Goal: Find contact information: Find contact information

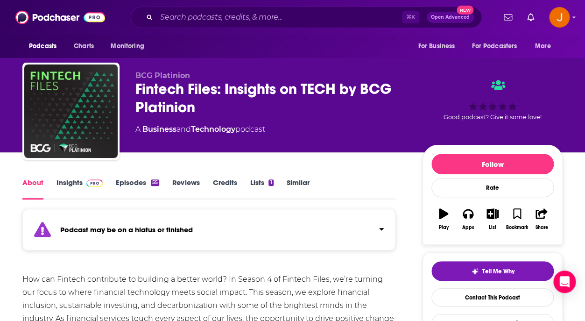
scroll to position [12, 0]
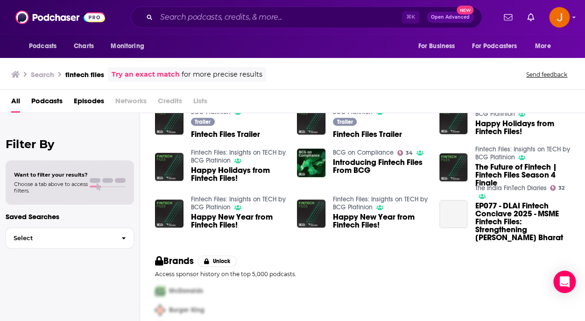
scroll to position [199, 0]
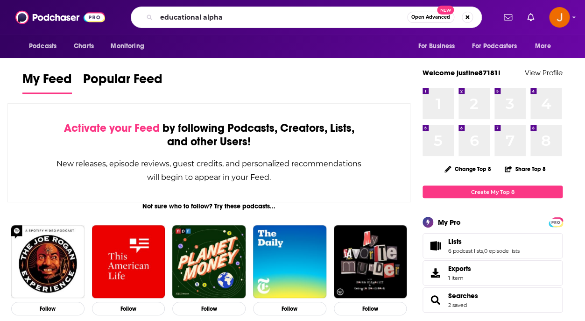
type input "educational alpha"
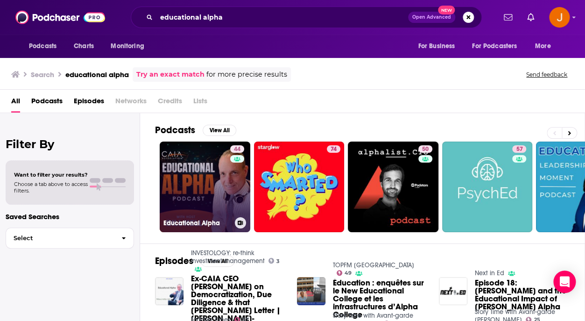
click at [196, 181] on link "44 Educational Alpha" at bounding box center [205, 187] width 91 height 91
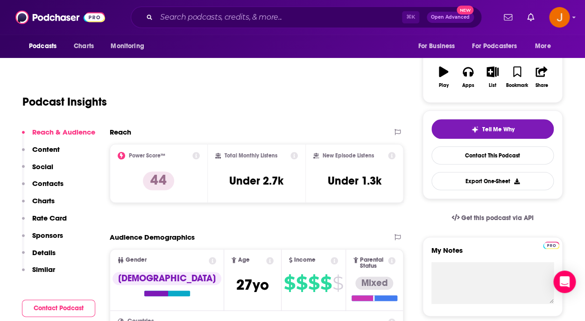
click at [57, 184] on p "Contacts" at bounding box center [47, 183] width 31 height 9
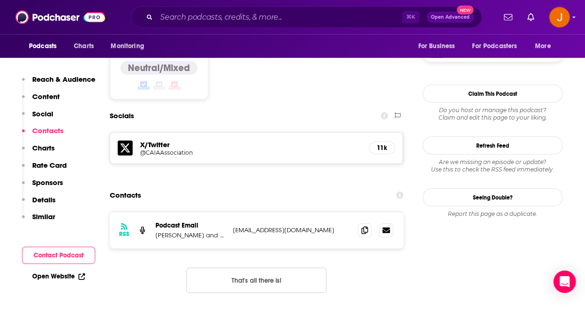
scroll to position [760, 0]
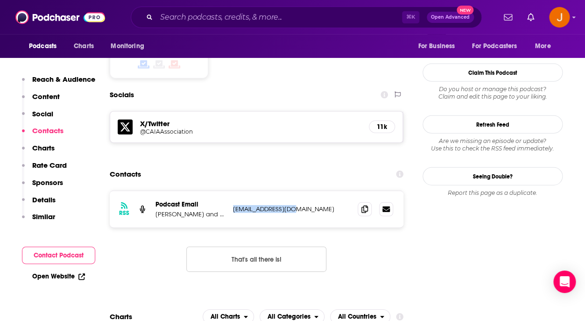
drag, startPoint x: 295, startPoint y: 175, endPoint x: 234, endPoint y: 177, distance: 61.2
click at [234, 205] on p "marketing@caia.org" at bounding box center [291, 209] width 117 height 8
copy p "marketing@caia.org"
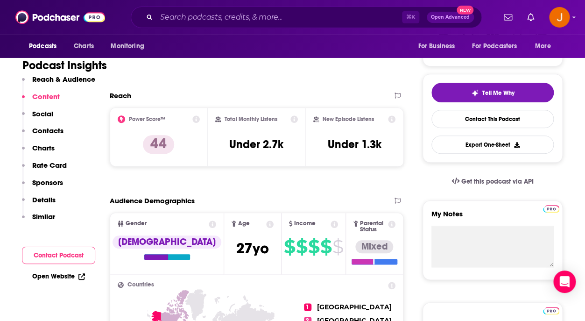
scroll to position [175, 0]
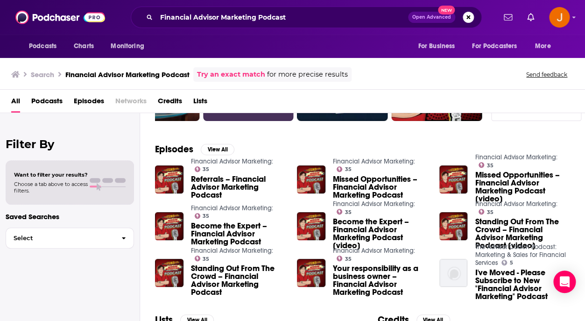
scroll to position [49, 0]
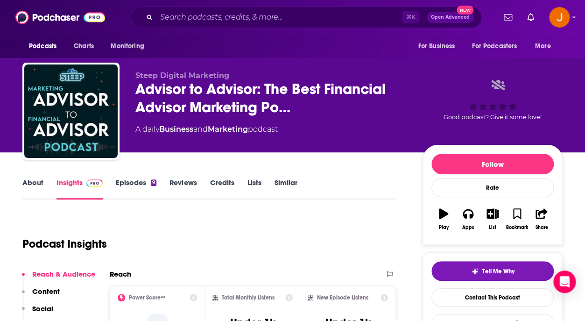
click at [125, 190] on link "Episodes 9" at bounding box center [136, 188] width 41 height 21
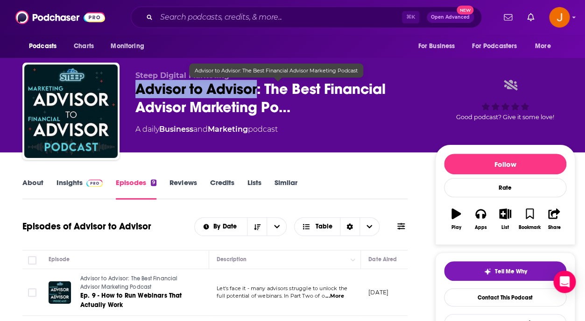
drag, startPoint x: 136, startPoint y: 90, endPoint x: 257, endPoint y: 96, distance: 121.6
click at [257, 96] on div "Steep Digital Marketing Advisor to Advisor: The Best Financial Advisor Marketin…" at bounding box center [298, 113] width 553 height 101
copy h2 "Advisor to Advisor"
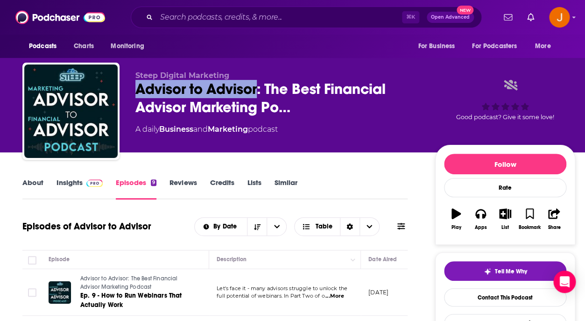
scroll to position [62, 0]
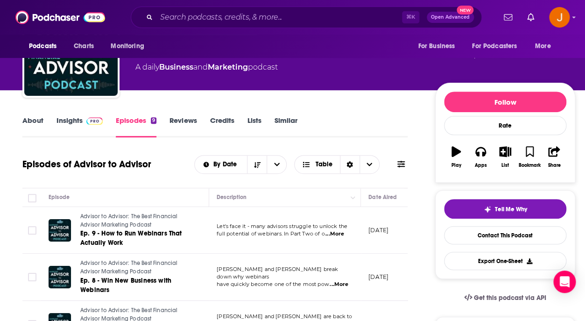
click at [74, 121] on link "Insights" at bounding box center [80, 126] width 46 height 21
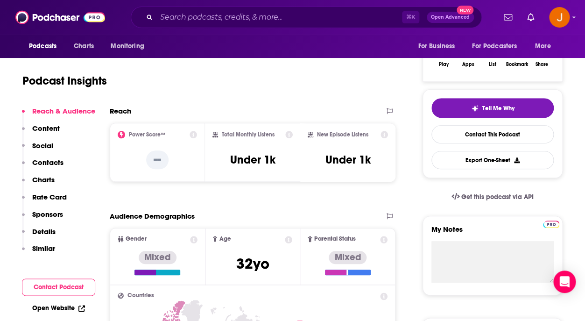
click at [42, 147] on p "Social" at bounding box center [42, 145] width 21 height 9
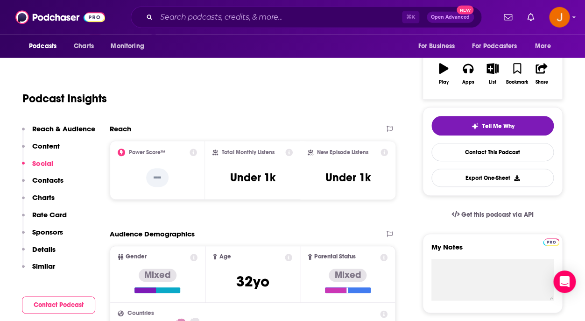
click at [53, 181] on p "Contacts" at bounding box center [47, 180] width 31 height 9
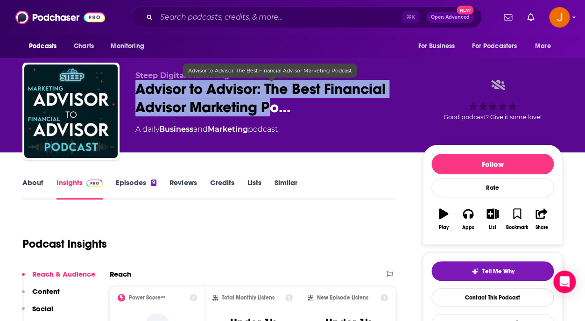
drag, startPoint x: 136, startPoint y: 92, endPoint x: 271, endPoint y: 104, distance: 135.9
click at [271, 104] on span "Advisor to Advisor: The Best Financial Advisor Marketing Po…" at bounding box center [271, 98] width 272 height 36
drag, startPoint x: 135, startPoint y: 73, endPoint x: 277, endPoint y: 112, distance: 147.3
click at [277, 112] on div "Steep Digital Marketing Advisor to Advisor: The Best Financial Advisor Marketin…" at bounding box center [292, 113] width 540 height 101
copy div "Steep Digital Marketing Advisor to Advisor: The Best Financial Advisor Marketin…"
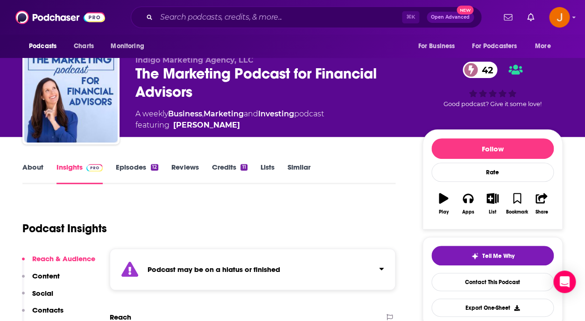
scroll to position [15, 0]
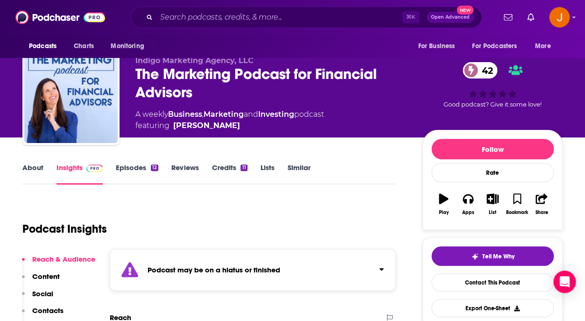
click at [127, 167] on link "Episodes 12" at bounding box center [137, 173] width 42 height 21
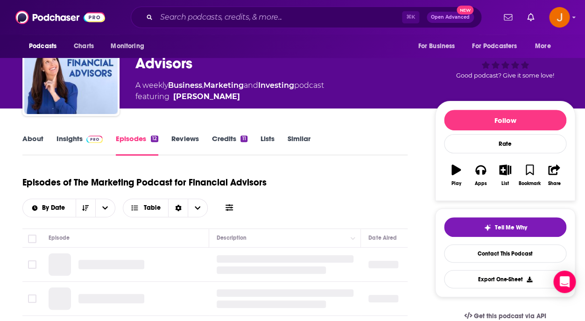
scroll to position [47, 0]
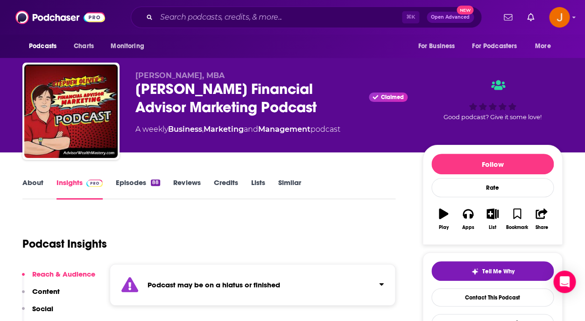
drag, startPoint x: 136, startPoint y: 88, endPoint x: 332, endPoint y: 108, distance: 196.8
click at [332, 108] on div "Stephen Oliver's Financial Advisor Marketing Podcast Claimed" at bounding box center [271, 98] width 272 height 36
copy h2 "Stephen Oliver's Financial Advisor Marketing Podcast"
click at [130, 180] on link "Episodes 88" at bounding box center [138, 188] width 44 height 21
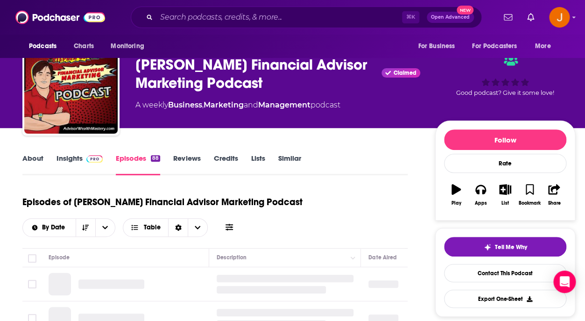
scroll to position [104, 0]
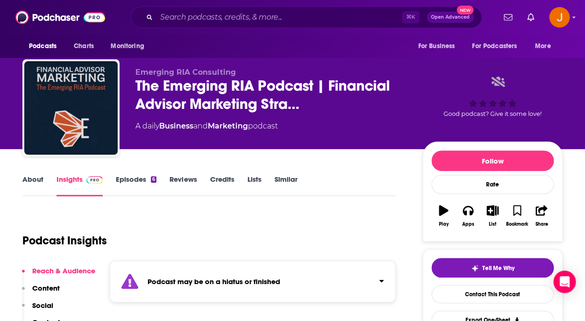
scroll to position [1, 0]
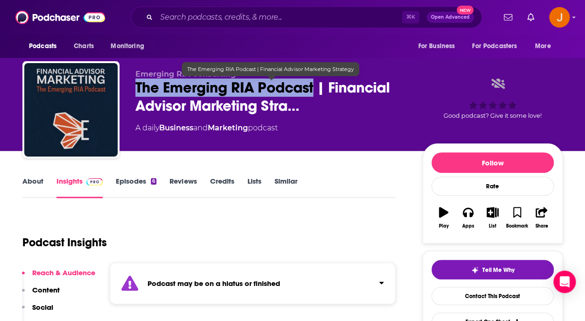
drag, startPoint x: 137, startPoint y: 91, endPoint x: 314, endPoint y: 92, distance: 176.5
click at [314, 92] on div "Emerging RIA Consulting The Emerging RIA Podcast | Financial Advisor Marketing …" at bounding box center [292, 111] width 540 height 101
copy h2 "The Emerging RIA Podcast"
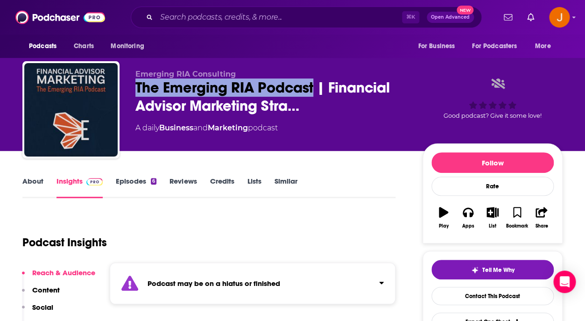
click at [134, 180] on link "Episodes 6" at bounding box center [136, 187] width 41 height 21
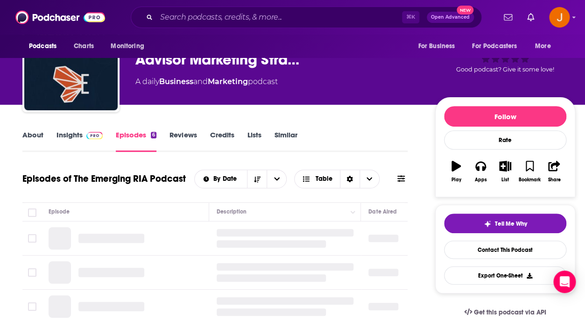
scroll to position [59, 0]
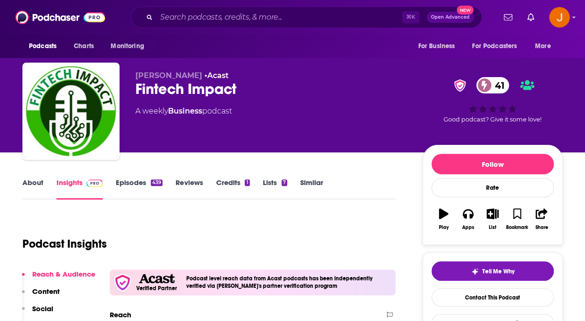
click at [132, 180] on link "Episodes 439" at bounding box center [139, 188] width 47 height 21
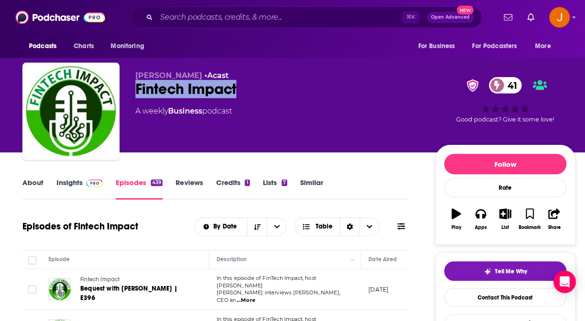
drag, startPoint x: 133, startPoint y: 90, endPoint x: 271, endPoint y: 82, distance: 138.4
click at [271, 83] on div "Jason Pereira • Acast Fintech Impact 41 A weekly Business podcast 41 Good podca…" at bounding box center [298, 113] width 553 height 101
copy h2 "Fintech Impact"
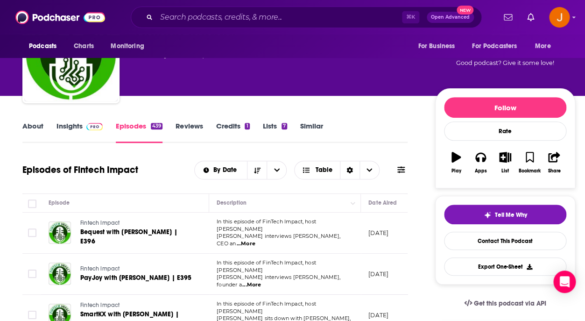
click at [72, 129] on link "Insights" at bounding box center [80, 131] width 46 height 21
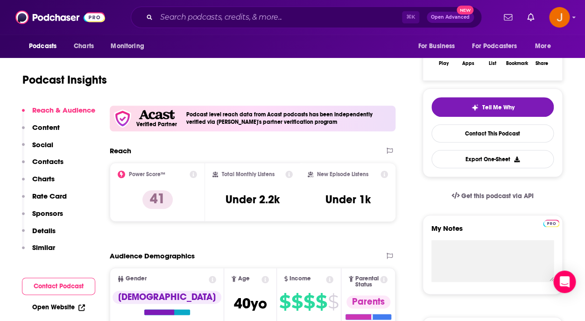
click at [50, 162] on p "Contacts" at bounding box center [47, 161] width 31 height 9
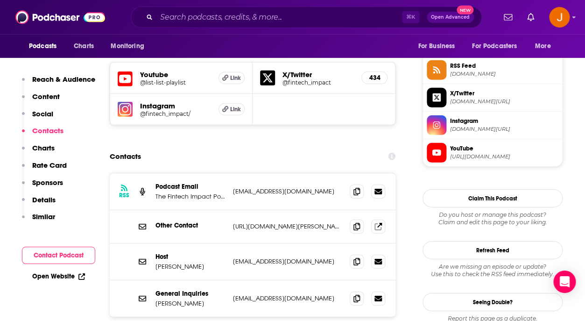
scroll to position [850, 0]
drag, startPoint x: 313, startPoint y: 174, endPoint x: 234, endPoint y: 175, distance: 78.9
click at [234, 187] on p "contact@fintechimpact.co" at bounding box center [287, 191] width 109 height 8
copy p "contact@fintechimpact.co"
drag, startPoint x: 197, startPoint y: 249, endPoint x: 156, endPoint y: 251, distance: 40.7
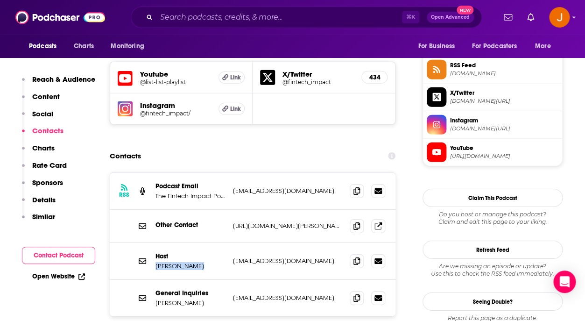
click at [156, 262] on p "Jason Pereira" at bounding box center [191, 266] width 70 height 8
copy p "Jason Pereira"
drag, startPoint x: 307, startPoint y: 245, endPoint x: 230, endPoint y: 245, distance: 76.6
click at [233, 257] on p "contact@jasonpereira.ca" at bounding box center [287, 261] width 109 height 8
copy p "contact@jasonpereira.ca"
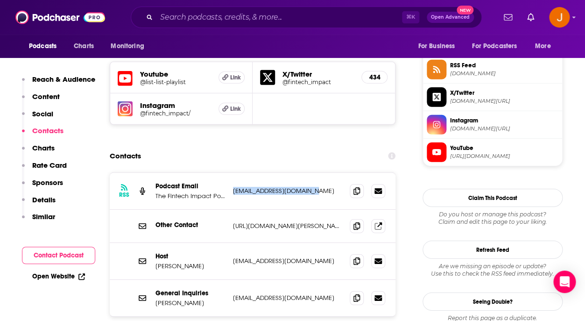
drag, startPoint x: 319, startPoint y: 175, endPoint x: 233, endPoint y: 175, distance: 85.5
click at [233, 187] on p "contact@fintechimpact.co" at bounding box center [287, 191] width 109 height 8
copy p "contact@fintechimpact.co"
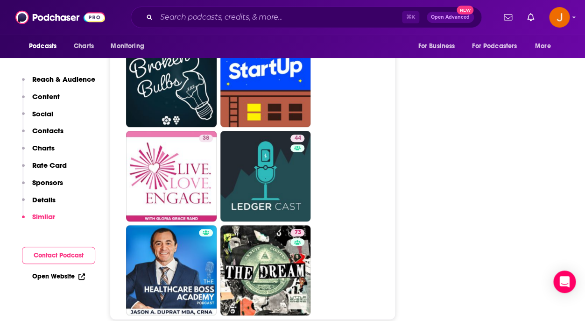
scroll to position [3711, 0]
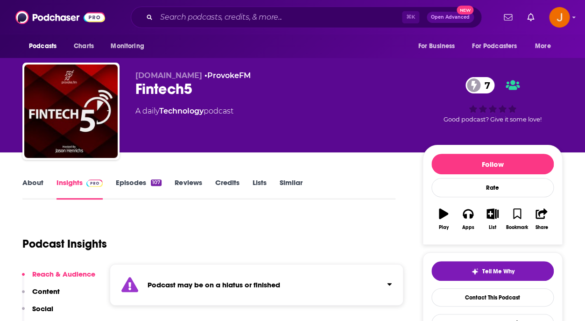
scroll to position [9, 0]
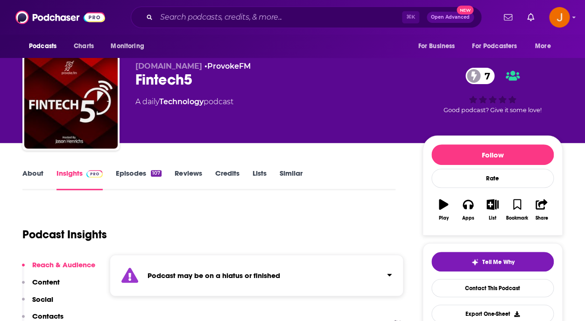
click at [131, 174] on link "Episodes 107" at bounding box center [139, 179] width 46 height 21
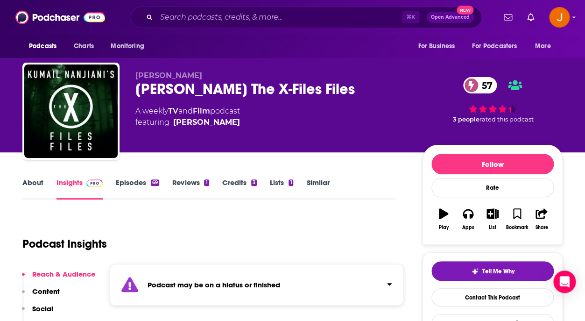
drag, startPoint x: 134, startPoint y: 91, endPoint x: 368, endPoint y: 86, distance: 233.6
click at [368, 86] on div "[PERSON_NAME] [PERSON_NAME] The X-Files Files 57 A weekly TV and Film podcast f…" at bounding box center [292, 113] width 540 height 101
copy h2 "[PERSON_NAME] The X-Files Files"
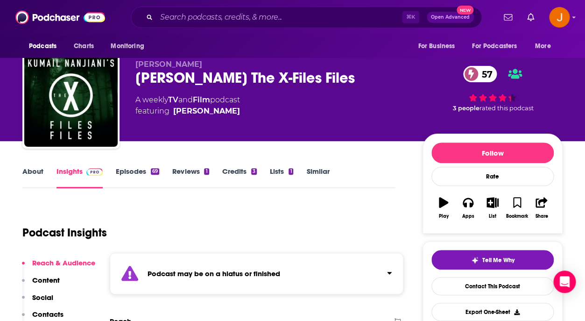
scroll to position [10, 0]
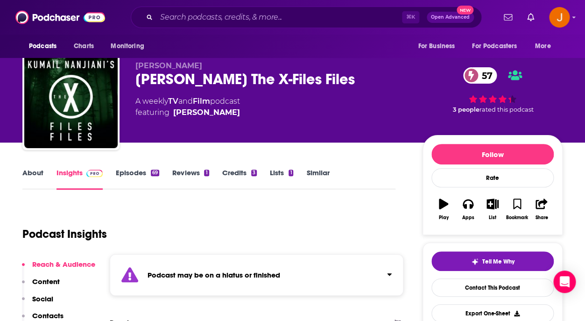
click at [29, 176] on link "About" at bounding box center [32, 178] width 21 height 21
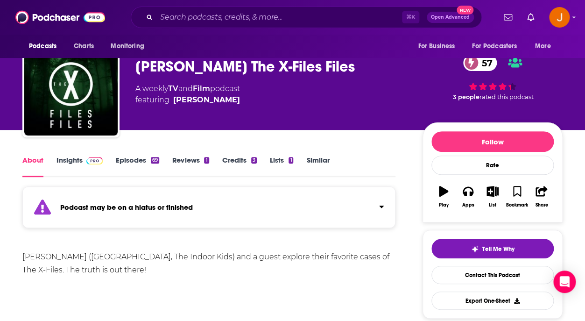
scroll to position [51, 0]
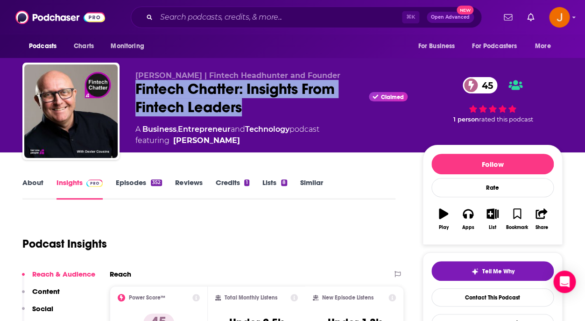
drag, startPoint x: 135, startPoint y: 91, endPoint x: 260, endPoint y: 104, distance: 125.4
click at [260, 104] on div "Dexter Cousins | Fintech Headhunter and Founder Fintech Chatter: Insights From …" at bounding box center [292, 113] width 540 height 101
copy h2 "Fintech Chatter: Insights From Fintech Leaders"
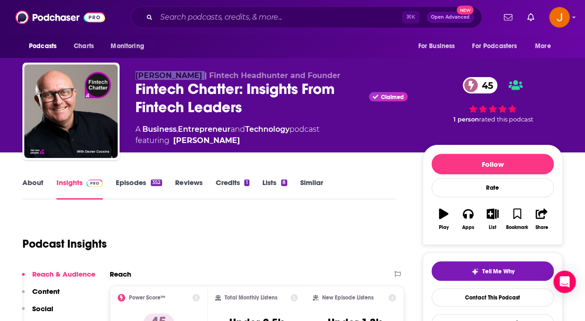
drag, startPoint x: 137, startPoint y: 74, endPoint x: 194, endPoint y: 76, distance: 57.5
click at [194, 76] on span "Dexter Cousins | Fintech Headhunter and Founder" at bounding box center [237, 75] width 205 height 9
copy span "Dexter Cousins"
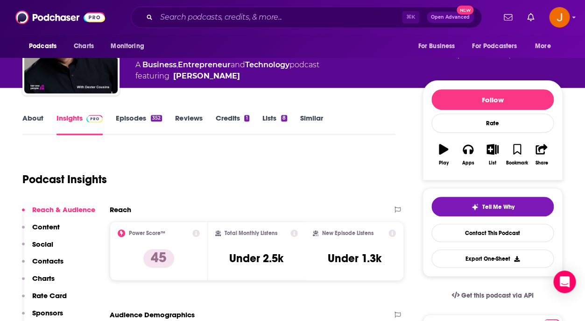
scroll to position [90, 0]
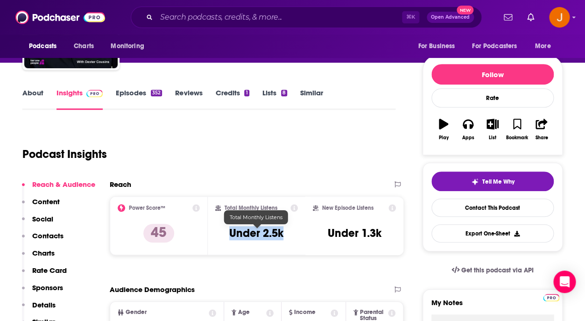
drag, startPoint x: 230, startPoint y: 237, endPoint x: 282, endPoint y: 237, distance: 51.8
click at [282, 237] on h3 "Under 2.5k" at bounding box center [256, 233] width 54 height 14
copy h3 "Under 2.5k"
click at [56, 235] on p "Contacts" at bounding box center [47, 235] width 31 height 9
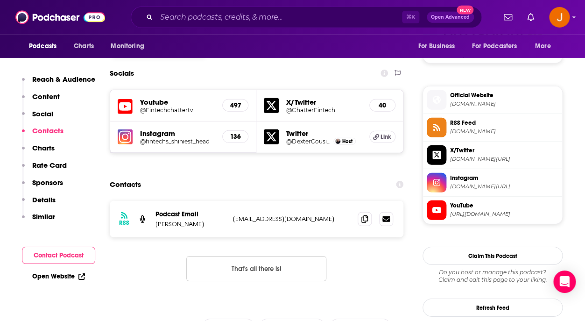
scroll to position [795, 0]
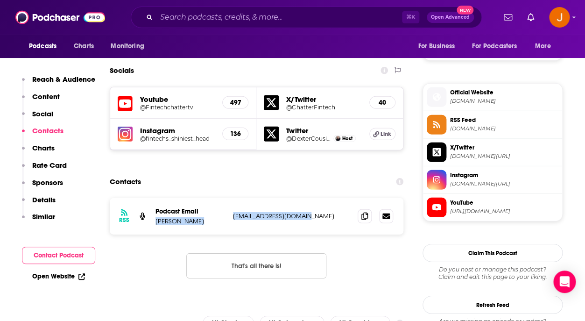
drag, startPoint x: 222, startPoint y: 172, endPoint x: 307, endPoint y: 175, distance: 85.0
click at [0, 0] on div "Podcast Email Dexter Cousins info@tieronepeople.com info@tieronepeople.com" at bounding box center [0, 0] width 0 height 0
click at [308, 212] on p "info@tieronepeople.com" at bounding box center [291, 216] width 117 height 8
drag, startPoint x: 311, startPoint y: 173, endPoint x: 233, endPoint y: 172, distance: 78.0
click at [233, 212] on p "info@tieronepeople.com" at bounding box center [291, 216] width 117 height 8
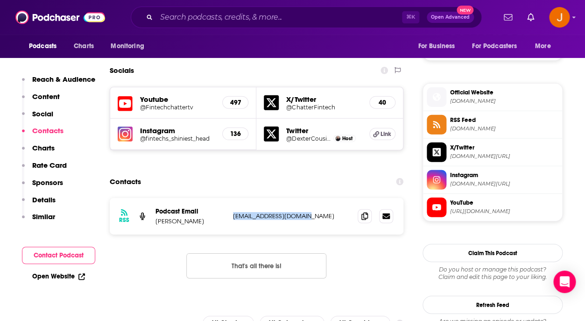
copy p "info@tieronepeople.com"
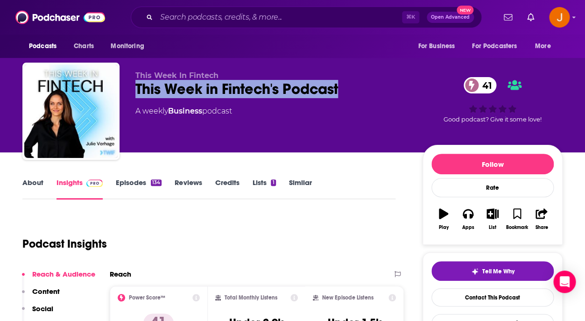
drag, startPoint x: 133, startPoint y: 92, endPoint x: 357, endPoint y: 92, distance: 224.2
click at [357, 92] on div "This Week In Fintech This Week in Fintech's Podcast 41 A weekly Business podcas…" at bounding box center [292, 113] width 540 height 101
copy h2 "This Week in Fintech's Podcast"
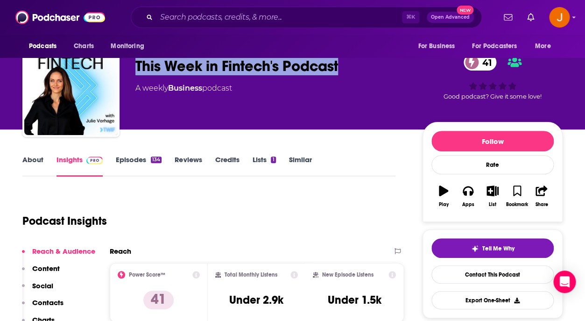
scroll to position [121, 0]
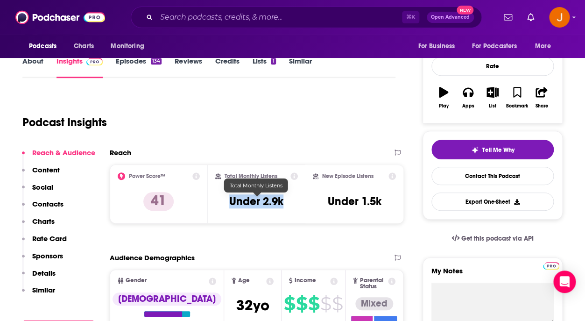
drag, startPoint x: 229, startPoint y: 202, endPoint x: 283, endPoint y: 204, distance: 53.7
click at [283, 204] on div "Total Monthly Listens Under 2.9k" at bounding box center [256, 193] width 83 height 43
copy h3 "Under 2.9k"
click at [58, 206] on p "Contacts" at bounding box center [47, 203] width 31 height 9
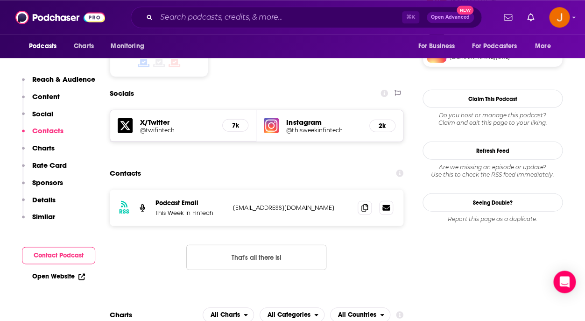
scroll to position [762, 0]
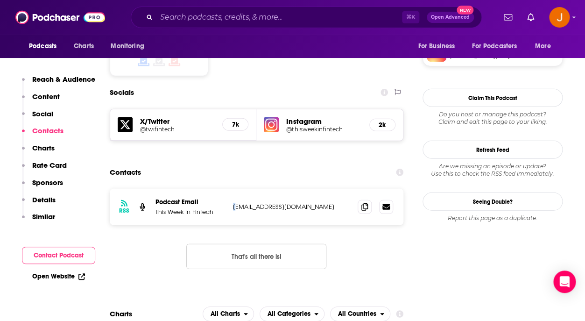
drag, startPoint x: 235, startPoint y: 174, endPoint x: 303, endPoint y: 170, distance: 67.8
click at [303, 203] on p "podcasts@thisweekinfintech.com" at bounding box center [291, 207] width 117 height 8
drag, startPoint x: 330, startPoint y: 176, endPoint x: 233, endPoint y: 175, distance: 97.1
click at [233, 203] on p "podcasts@thisweekinfintech.com" at bounding box center [291, 207] width 117 height 8
copy p "podcasts@thisweekinfintech.com"
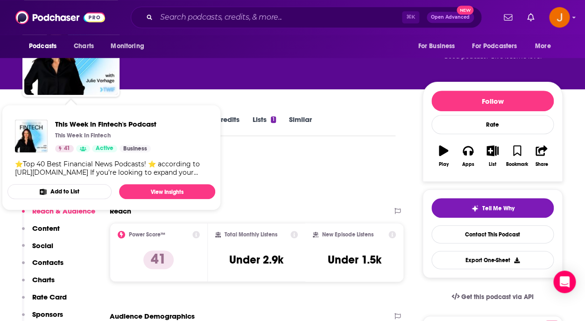
scroll to position [97, 0]
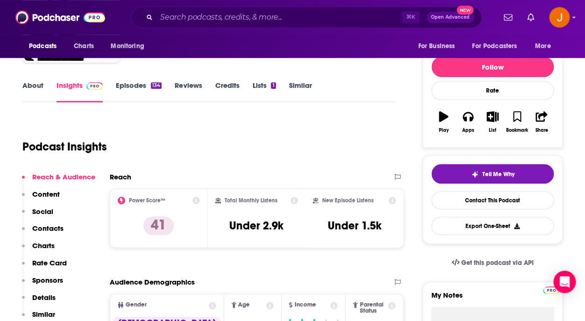
click at [28, 86] on link "About" at bounding box center [32, 91] width 21 height 21
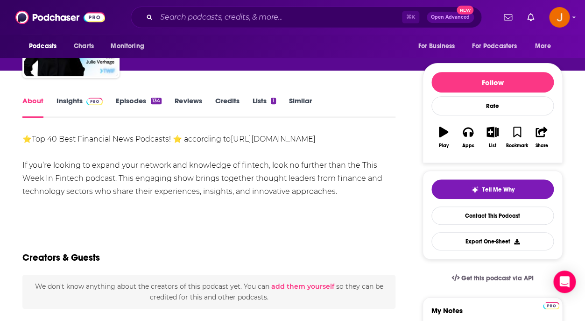
scroll to position [82, 0]
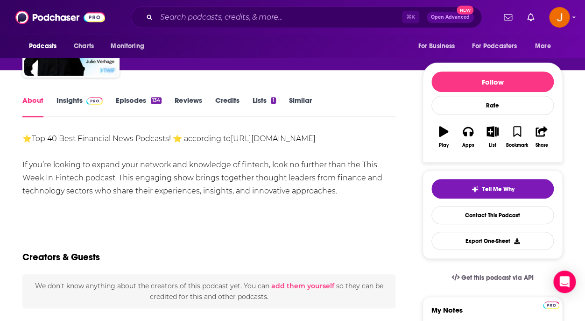
drag, startPoint x: 352, startPoint y: 141, endPoint x: 264, endPoint y: 142, distance: 87.4
click at [264, 142] on div "⭐Top 40 Best Financial News Podcasts! ⭐ according to https://blog.feedspot.com/…" at bounding box center [208, 164] width 373 height 65
click at [253, 141] on link "https://blog.feedspot.com/financ" at bounding box center [273, 138] width 85 height 9
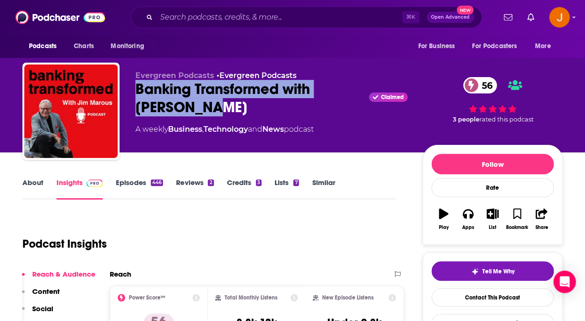
drag, startPoint x: 137, startPoint y: 88, endPoint x: 201, endPoint y: 104, distance: 65.9
click at [201, 104] on div "Banking Transformed with [PERSON_NAME] Claimed 56" at bounding box center [271, 98] width 272 height 36
copy h2 "Banking Transformed with [PERSON_NAME]"
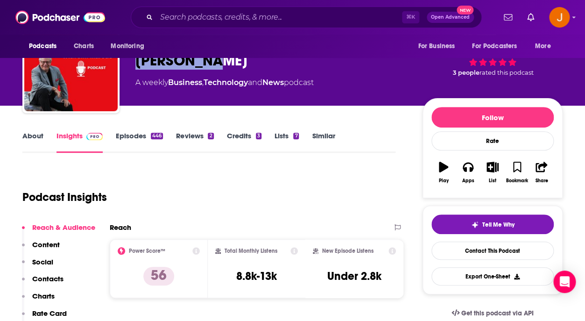
scroll to position [66, 0]
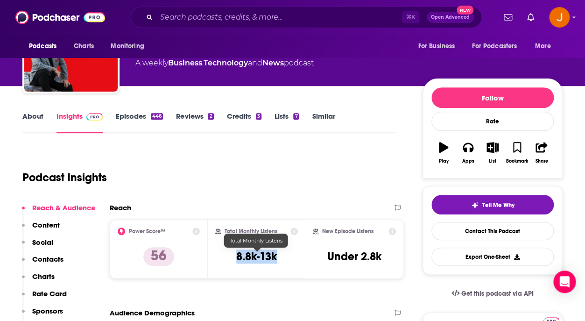
drag, startPoint x: 237, startPoint y: 257, endPoint x: 276, endPoint y: 260, distance: 39.3
click at [276, 260] on h3 "8.8k-13k" at bounding box center [256, 256] width 41 height 14
copy h3 "8.8k-13k"
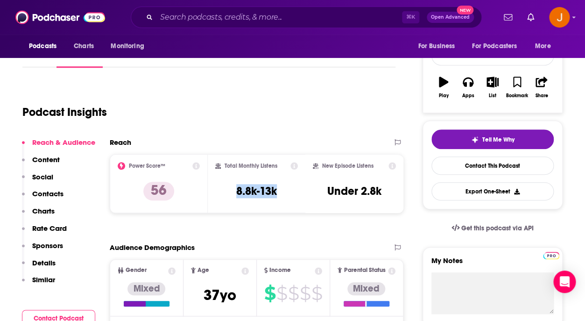
click at [50, 197] on p "Contacts" at bounding box center [47, 193] width 31 height 9
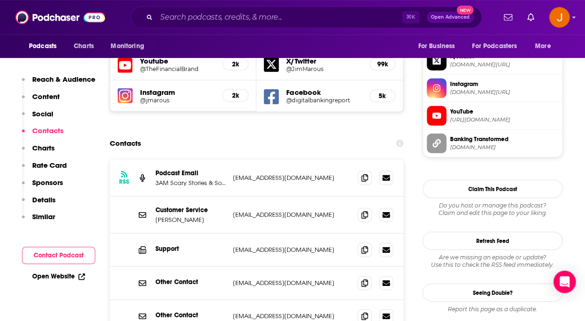
scroll to position [846, 0]
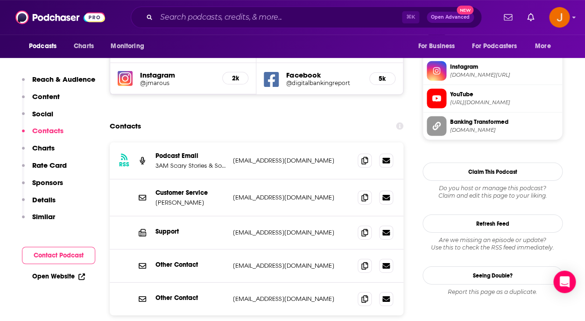
drag, startPoint x: 235, startPoint y: 172, endPoint x: 332, endPoint y: 172, distance: 96.7
click at [332, 179] on div "Customer Service Jim Marous jmarous@thefinancialbrand.com jmarous@thefinancialb…" at bounding box center [257, 197] width 294 height 37
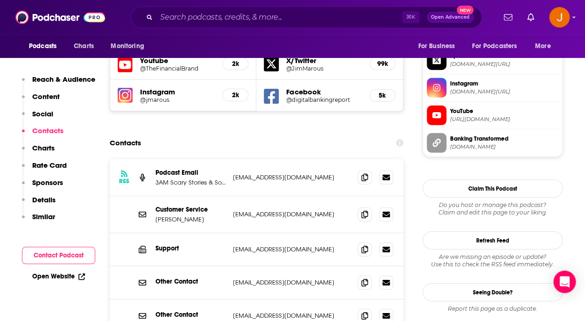
scroll to position [832, 0]
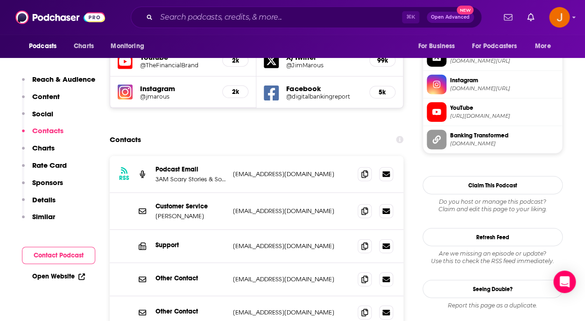
copy div "jmarous@thefinancialbrand.com"
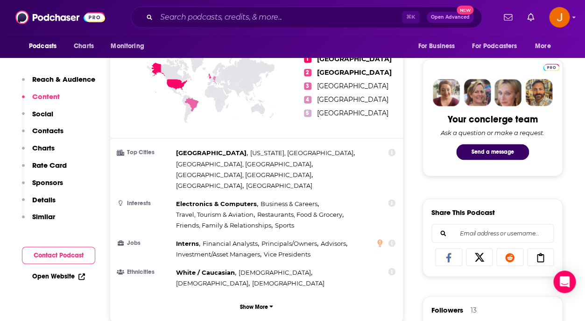
scroll to position [0, 0]
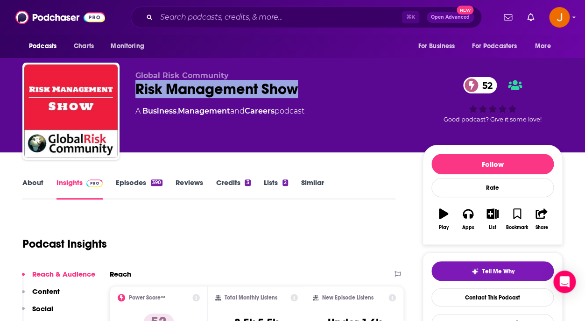
drag, startPoint x: 134, startPoint y: 91, endPoint x: 329, endPoint y: 85, distance: 195.3
click at [329, 85] on div "Global Risk Community Risk Management Show 52 A Business , Management and Caree…" at bounding box center [292, 113] width 540 height 101
copy h2 "Risk Management Show"
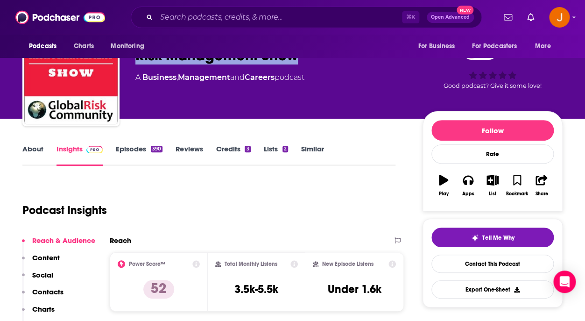
scroll to position [170, 0]
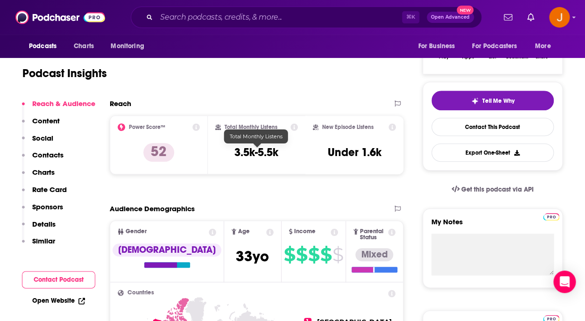
drag, startPoint x: 236, startPoint y: 155, endPoint x: 283, endPoint y: 155, distance: 46.7
click at [283, 155] on div "Total Monthly Listens 3.5k-5.5k" at bounding box center [256, 144] width 83 height 43
click at [279, 156] on div "Total Monthly Listens 3.5k-5.5k" at bounding box center [256, 144] width 83 height 43
copy h3 "3.5k-5.5k"
click at [51, 152] on p "Contacts" at bounding box center [47, 154] width 31 height 9
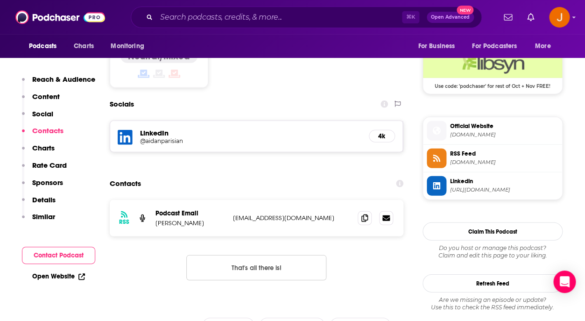
scroll to position [762, 0]
drag, startPoint x: 316, startPoint y: 177, endPoint x: 231, endPoint y: 177, distance: 85.5
click at [233, 213] on p "info@globalriskconsult.com" at bounding box center [291, 217] width 117 height 8
copy p "info@globalriskconsult.com"
drag, startPoint x: 156, startPoint y: 181, endPoint x: 203, endPoint y: 180, distance: 47.2
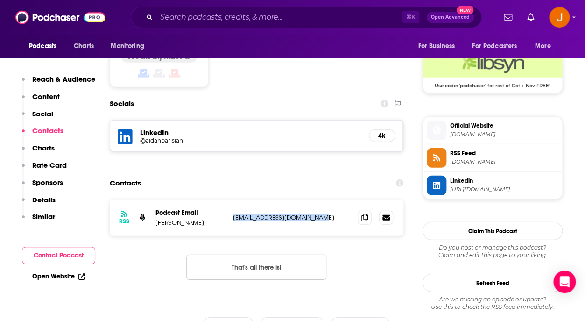
click at [203, 199] on div "RSS Podcast Email Boris Agranovich info@globalriskconsult.com info@globalriskco…" at bounding box center [257, 217] width 294 height 36
copy p "Boris Agranovich"
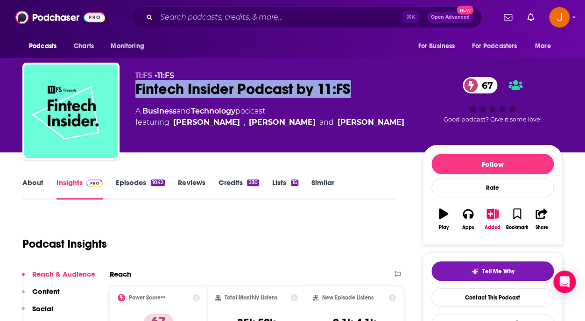
drag, startPoint x: 137, startPoint y: 88, endPoint x: 397, endPoint y: 88, distance: 260.1
click at [397, 88] on div "Fintech Insider Podcast by 11:FS 67" at bounding box center [271, 89] width 272 height 18
copy h2 "Fintech Insider Podcast by 11:FS"
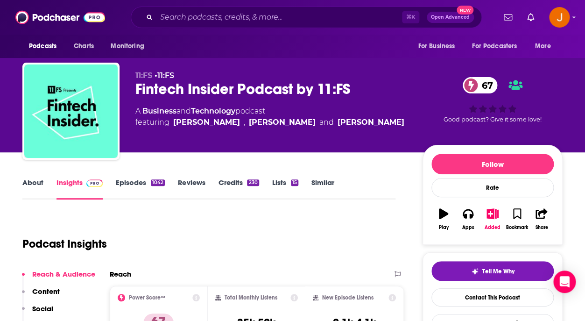
click at [153, 86] on div "Fintech Insider Podcast by 11:FS 67" at bounding box center [271, 89] width 272 height 18
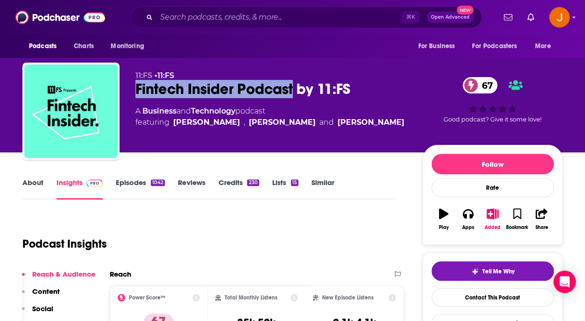
drag, startPoint x: 137, startPoint y: 88, endPoint x: 296, endPoint y: 91, distance: 158.3
click at [296, 91] on div "Fintech Insider Podcast by 11:FS 67" at bounding box center [271, 89] width 272 height 18
copy h2 "Fintech Insider Podcast"
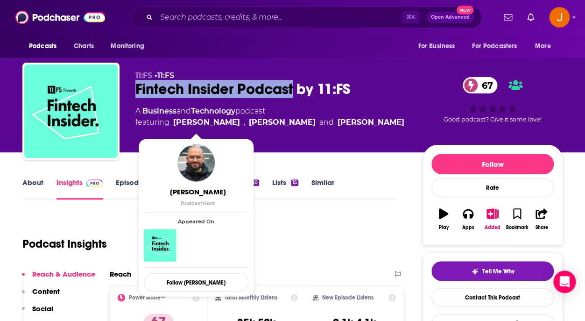
drag, startPoint x: 387, startPoint y: 127, endPoint x: 174, endPoint y: 125, distance: 212.5
click at [174, 125] on div "A Business and Technology podcast featuring David Brear , Jason Bates and Sarah…" at bounding box center [271, 117] width 272 height 22
copy span "David Brear , Jason Bates and Sarah Kocianski"
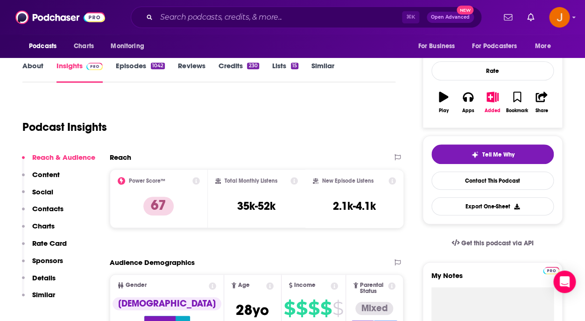
scroll to position [127, 0]
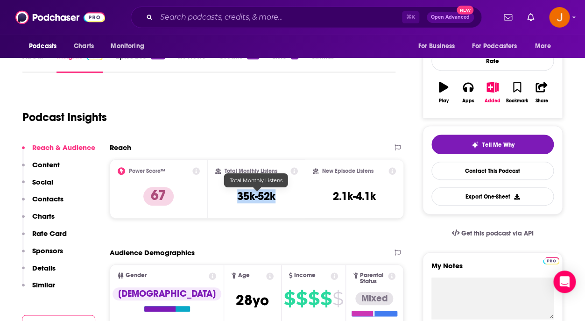
drag, startPoint x: 239, startPoint y: 197, endPoint x: 276, endPoint y: 198, distance: 37.4
click at [276, 198] on h3 "35k-52k" at bounding box center [256, 196] width 38 height 14
copy h3 "35k-52k"
click at [57, 198] on p "Contacts" at bounding box center [47, 198] width 31 height 9
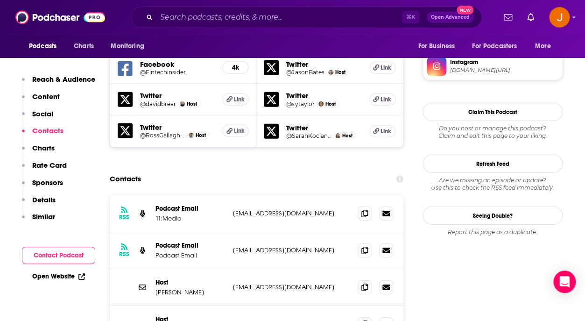
scroll to position [892, 0]
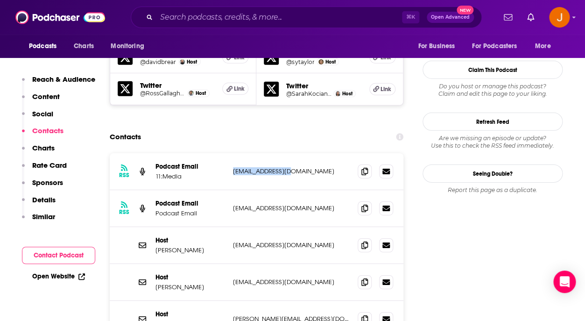
drag, startPoint x: 234, startPoint y: 132, endPoint x: 290, endPoint y: 132, distance: 57.0
click at [290, 167] on p "podcasts@11fs.com" at bounding box center [291, 171] width 117 height 8
copy p "podcasts@11fs.com"
drag, startPoint x: 230, startPoint y: 171, endPoint x: 307, endPoint y: 170, distance: 77.5
click at [307, 190] on div "RSS Podcast Email Podcast Email fintechinsider@11fs.co.uk fintechinsider@11fs.c…" at bounding box center [257, 208] width 294 height 37
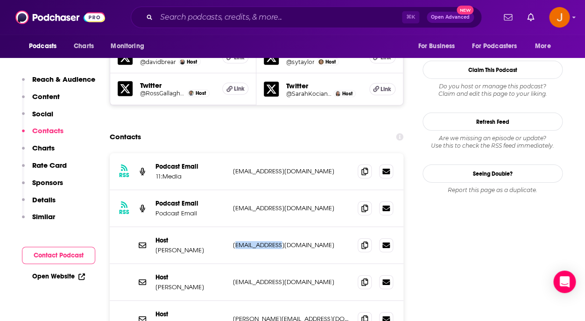
drag, startPoint x: 234, startPoint y: 204, endPoint x: 285, endPoint y: 206, distance: 50.5
click at [285, 241] on p "simon@11fs.com" at bounding box center [291, 245] width 117 height 8
drag, startPoint x: 294, startPoint y: 207, endPoint x: 234, endPoint y: 207, distance: 60.2
click at [234, 241] on p "simon@11fs.com" at bounding box center [291, 245] width 117 height 8
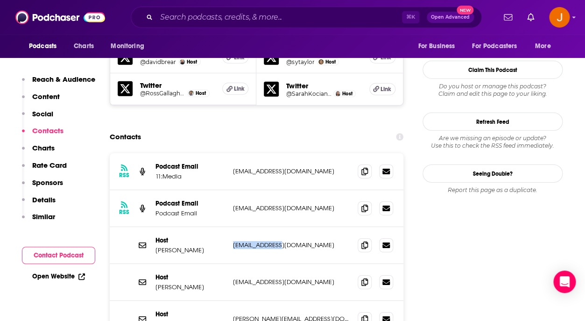
copy p "simon@11fs.com"
drag, startPoint x: 305, startPoint y: 241, endPoint x: 233, endPoint y: 245, distance: 72.9
click at [233, 278] on p "davidbrear@gmail.com" at bounding box center [291, 282] width 117 height 8
copy p "davidbrear@gmail.com"
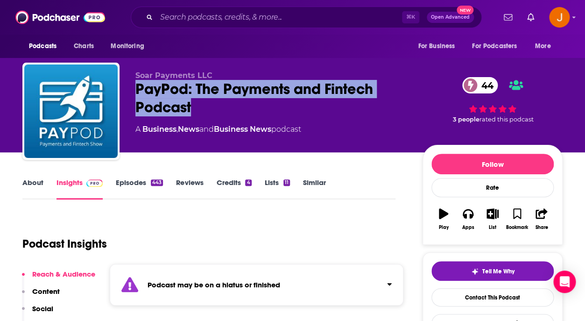
drag, startPoint x: 131, startPoint y: 87, endPoint x: 220, endPoint y: 108, distance: 90.7
click at [220, 108] on div "Soar Payments LLC PayPod: The Payments and Fintech Podcast 44 A Business , News…" at bounding box center [292, 113] width 540 height 101
copy h2 "PayPod: The Payments and Fintech Podcast"
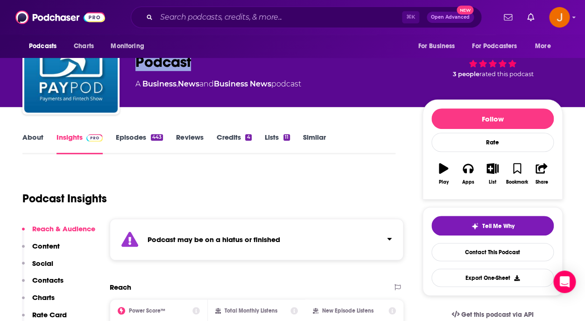
scroll to position [106, 0]
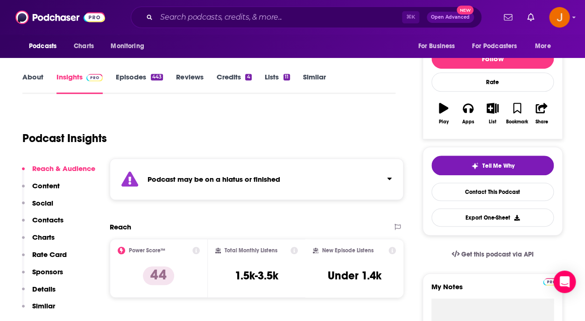
click at [127, 85] on link "Episodes 443" at bounding box center [139, 82] width 47 height 21
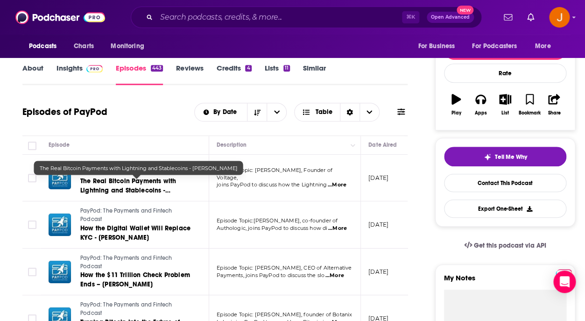
scroll to position [116, 0]
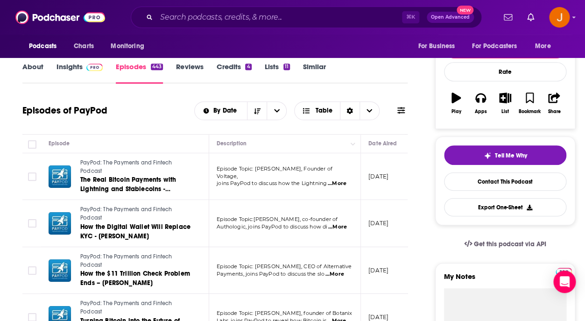
click at [71, 70] on link "Insights" at bounding box center [80, 72] width 46 height 21
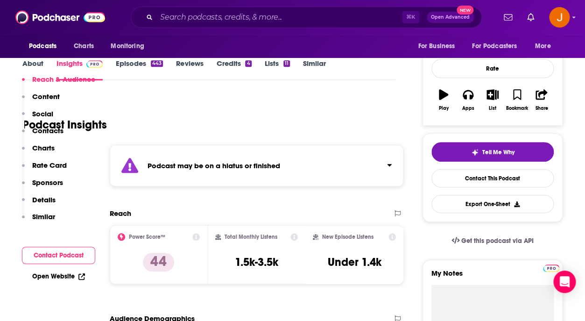
scroll to position [213, 0]
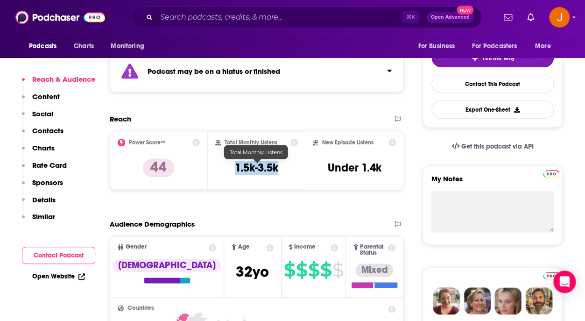
drag, startPoint x: 233, startPoint y: 168, endPoint x: 279, endPoint y: 170, distance: 46.3
click at [279, 170] on div "Total Monthly Listens 1.5k-3.5k" at bounding box center [256, 160] width 83 height 43
copy h3 "1.5k-3.5k"
click at [54, 129] on p "Contacts" at bounding box center [47, 130] width 31 height 9
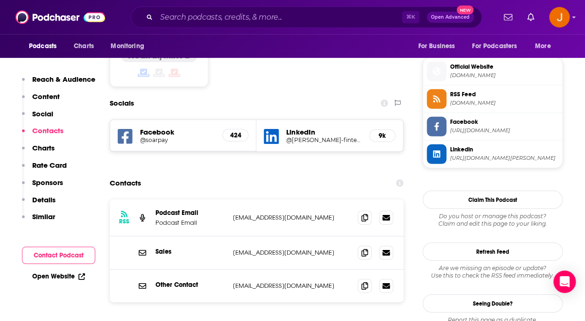
scroll to position [821, 0]
drag, startPoint x: 235, startPoint y: 175, endPoint x: 303, endPoint y: 174, distance: 68.2
click at [303, 199] on div "RSS Podcast Email Podcast Email paypod@soarpay.com paypod@soarpay.com" at bounding box center [257, 217] width 294 height 37
copy p "paypod@soarpay.com"
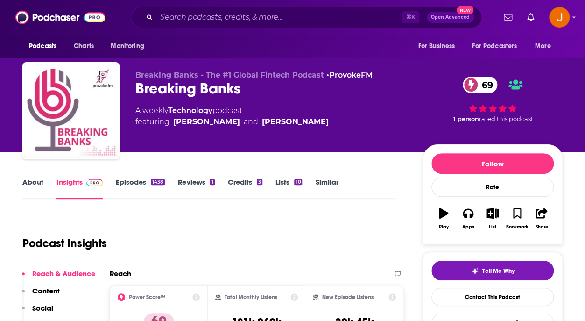
scroll to position [5, 0]
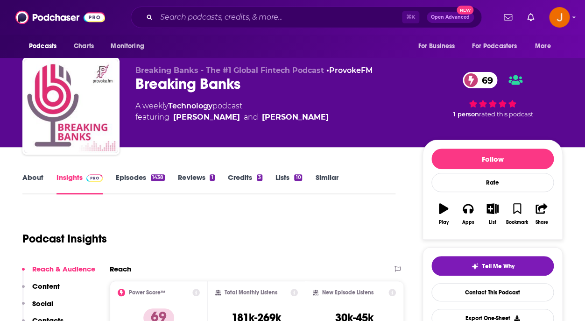
drag, startPoint x: 135, startPoint y: 82, endPoint x: 237, endPoint y: 85, distance: 102.3
click at [237, 85] on div "Breaking Banks - The #1 Global Fintech Podcast • ProvokeFM Breaking Banks 69 A …" at bounding box center [292, 107] width 540 height 101
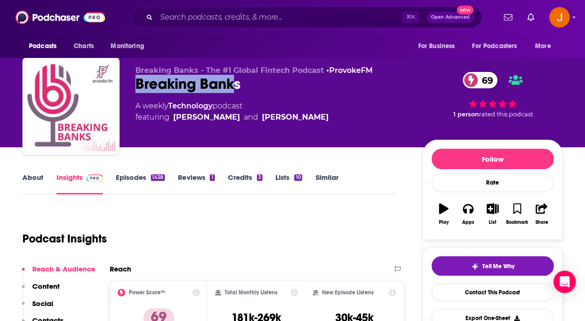
copy h2 "Breaking Bank"
click at [229, 103] on div "A weekly Technology podcast featuring [PERSON_NAME] and [PERSON_NAME]" at bounding box center [231, 111] width 193 height 22
drag, startPoint x: 248, startPoint y: 90, endPoint x: 135, endPoint y: 87, distance: 113.1
click at [135, 87] on div "Breaking Banks - The #1 Global Fintech Podcast • ProvokeFM Breaking Banks 69 A …" at bounding box center [292, 107] width 540 height 101
copy h2 "Breaking Banks"
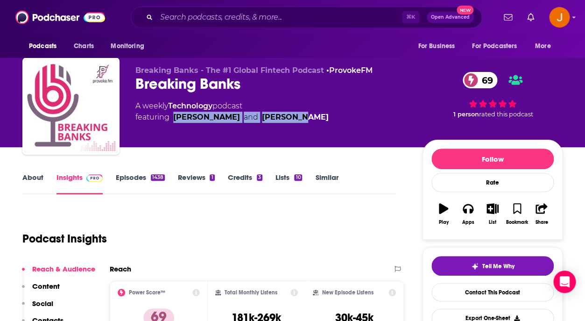
drag, startPoint x: 276, startPoint y: 119, endPoint x: 174, endPoint y: 122, distance: 102.3
click at [174, 122] on div "A weekly Technology podcast featuring [PERSON_NAME] and [PERSON_NAME]" at bounding box center [271, 111] width 272 height 22
copy span "[PERSON_NAME] and [PERSON_NAME]"
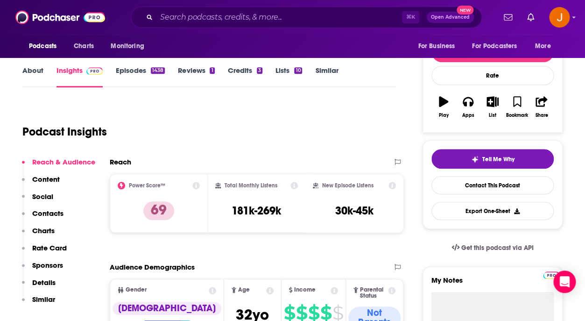
scroll to position [121, 0]
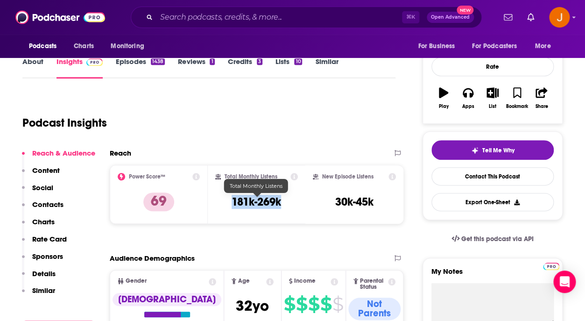
drag, startPoint x: 232, startPoint y: 205, endPoint x: 281, endPoint y: 203, distance: 49.1
click at [281, 203] on h3 "181k-269k" at bounding box center [257, 202] width 50 height 14
copy h3 "181k-269k"
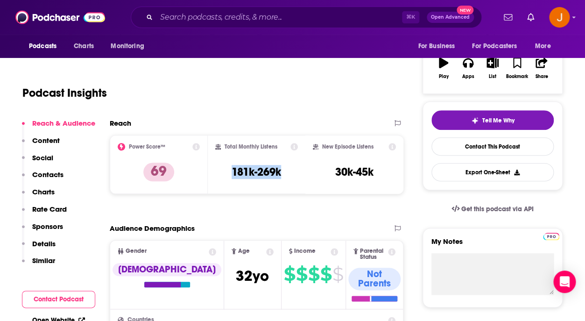
click at [51, 174] on p "Contacts" at bounding box center [47, 174] width 31 height 9
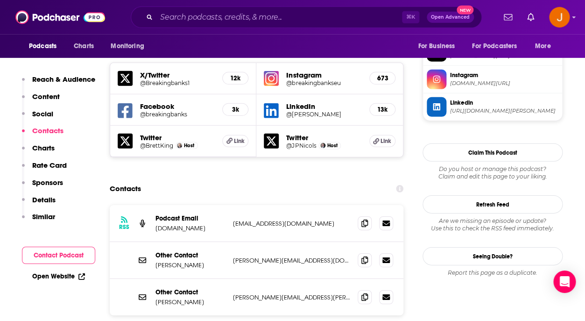
scroll to position [850, 0]
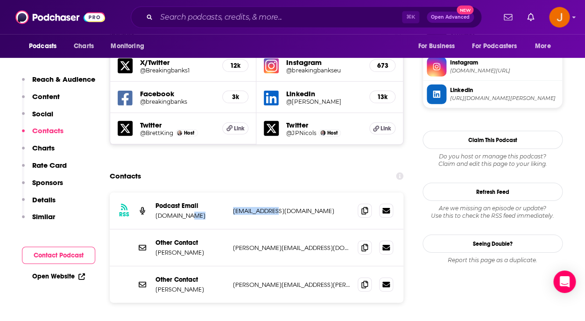
drag, startPoint x: 300, startPoint y: 167, endPoint x: 228, endPoint y: 164, distance: 72.0
click at [228, 192] on div "RSS Podcast Email [DOMAIN_NAME] [EMAIL_ADDRESS][DOMAIN_NAME] [EMAIL_ADDRESS][DO…" at bounding box center [257, 210] width 294 height 37
copy div "[EMAIL_ADDRESS][DOMAIN_NAME]"
drag, startPoint x: 289, startPoint y: 197, endPoint x: 228, endPoint y: 199, distance: 60.3
click at [233, 244] on p "[PERSON_NAME][EMAIL_ADDRESS][DOMAIN_NAME]" at bounding box center [291, 248] width 117 height 8
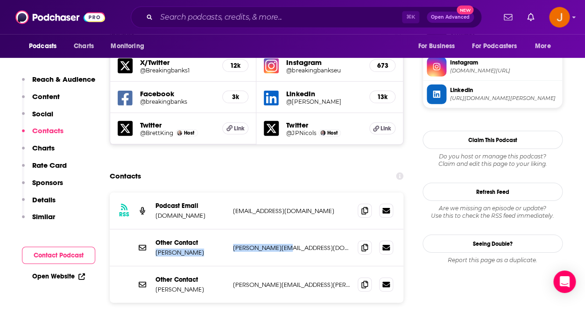
copy div "[PERSON_NAME] [PERSON_NAME][EMAIL_ADDRESS][DOMAIN_NAME]"
click at [228, 229] on div "Other Contact [PERSON_NAME] [PERSON_NAME][EMAIL_ADDRESS][DOMAIN_NAME] [EMAIL_AD…" at bounding box center [257, 247] width 294 height 37
drag, startPoint x: 289, startPoint y: 199, endPoint x: 233, endPoint y: 201, distance: 56.1
click at [233, 244] on p "[PERSON_NAME][EMAIL_ADDRESS][DOMAIN_NAME]" at bounding box center [291, 248] width 117 height 8
copy p "[PERSON_NAME][EMAIL_ADDRESS][DOMAIN_NAME]"
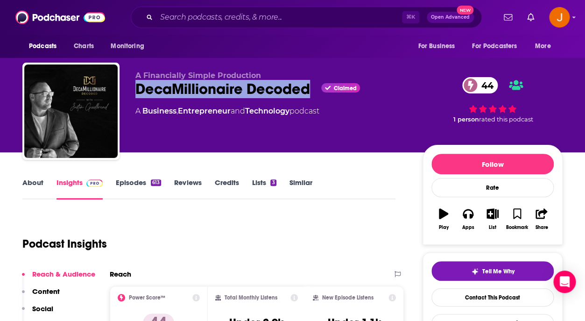
drag, startPoint x: 134, startPoint y: 92, endPoint x: 325, endPoint y: 87, distance: 191.6
click at [325, 87] on div "A Financially Simple Production DecaMillionaire Decoded Claimed 44 A Business ,…" at bounding box center [292, 113] width 540 height 101
copy h2 "DecaMillionaire Decoded"
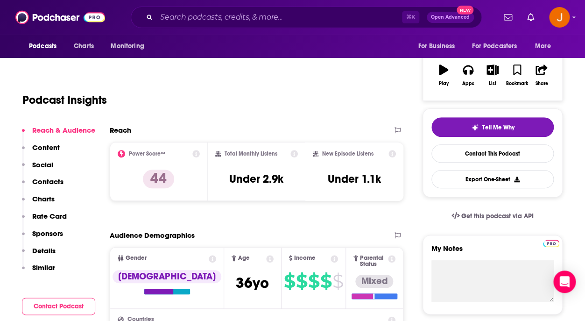
scroll to position [177, 0]
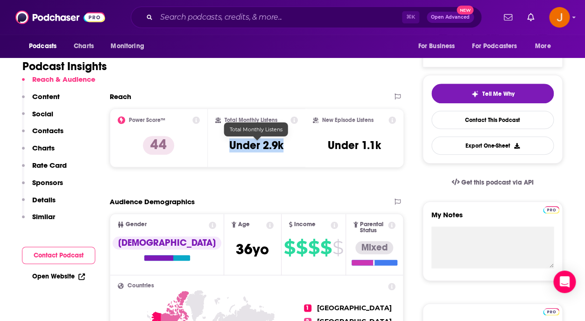
drag, startPoint x: 235, startPoint y: 145, endPoint x: 283, endPoint y: 149, distance: 47.8
click at [283, 149] on div "Total Monthly Listens Under 2.9k" at bounding box center [256, 137] width 83 height 43
click at [53, 127] on p "Contacts" at bounding box center [47, 130] width 31 height 9
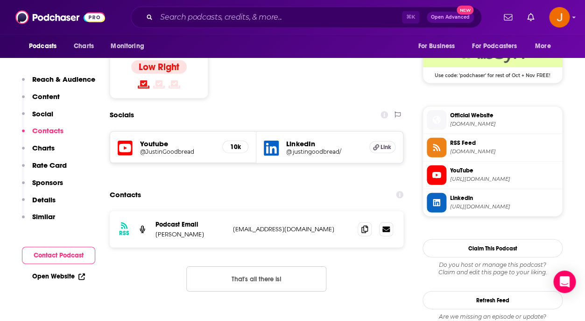
scroll to position [773, 0]
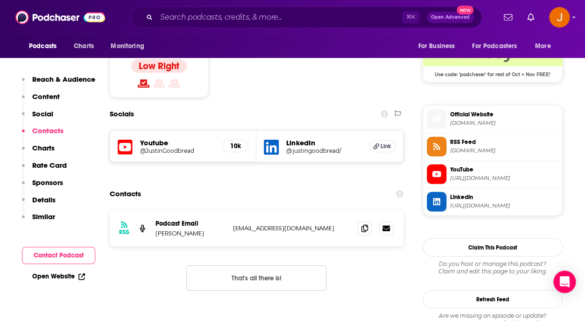
drag, startPoint x: 321, startPoint y: 175, endPoint x: 230, endPoint y: 177, distance: 91.6
click at [233, 224] on p "contact@financiallysimple.com" at bounding box center [291, 228] width 117 height 8
copy p "contact@financiallysimple.com"
drag, startPoint x: 212, startPoint y: 180, endPoint x: 154, endPoint y: 179, distance: 57.5
click at [156, 229] on p "Justin Goodbread" at bounding box center [191, 233] width 70 height 8
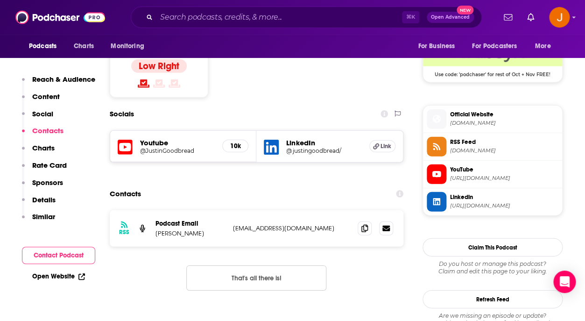
copy p "Justin Goodbread"
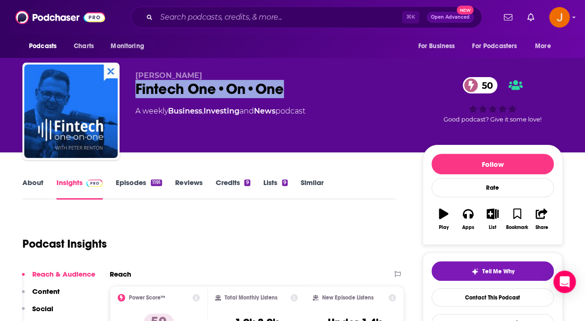
drag, startPoint x: 297, startPoint y: 89, endPoint x: 137, endPoint y: 89, distance: 160.7
click at [136, 88] on div "Fintech One•On•One 50" at bounding box center [271, 89] width 272 height 18
copy h2 "Fintech One•On•One"
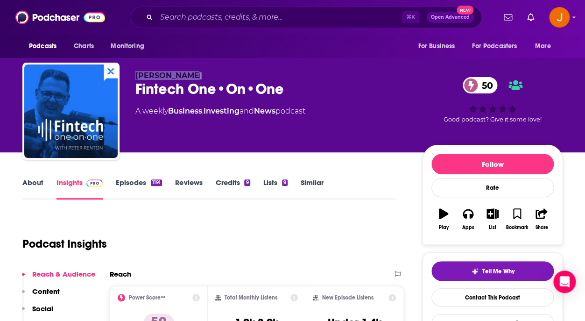
drag, startPoint x: 189, startPoint y: 77, endPoint x: 136, endPoint y: 77, distance: 52.8
click at [136, 77] on p "[PERSON_NAME]" at bounding box center [271, 75] width 272 height 9
copy span "[PERSON_NAME]"
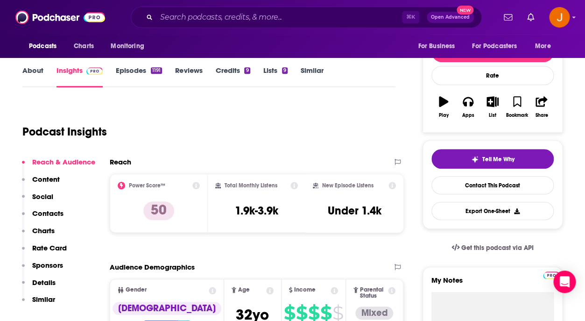
scroll to position [132, 0]
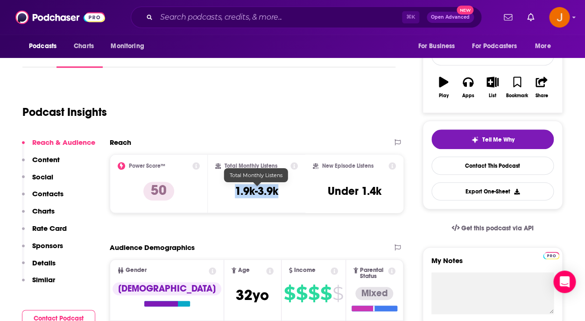
drag, startPoint x: 232, startPoint y: 193, endPoint x: 278, endPoint y: 193, distance: 46.2
click at [278, 193] on div "Total Monthly Listens 1.9k-3.9k" at bounding box center [256, 183] width 83 height 43
copy h3 "1.9k-3.9k"
click at [57, 196] on p "Contacts" at bounding box center [47, 193] width 31 height 9
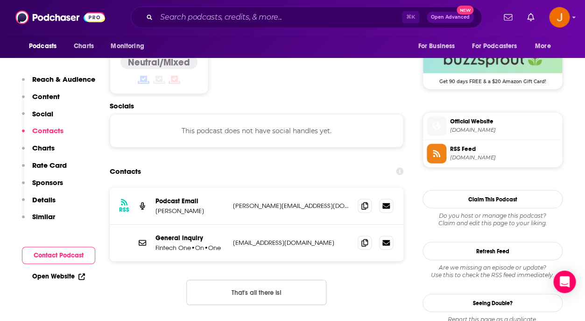
scroll to position [767, 0]
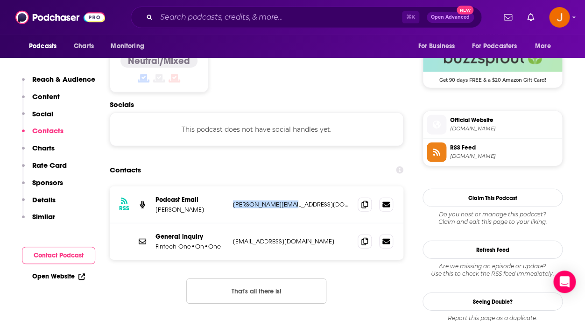
drag, startPoint x: 305, startPoint y: 165, endPoint x: 233, endPoint y: 164, distance: 72.4
click at [233, 200] on p "[PERSON_NAME][EMAIL_ADDRESS][DOMAIN_NAME]" at bounding box center [291, 204] width 117 height 8
copy p "[PERSON_NAME][EMAIL_ADDRESS][DOMAIN_NAME]"
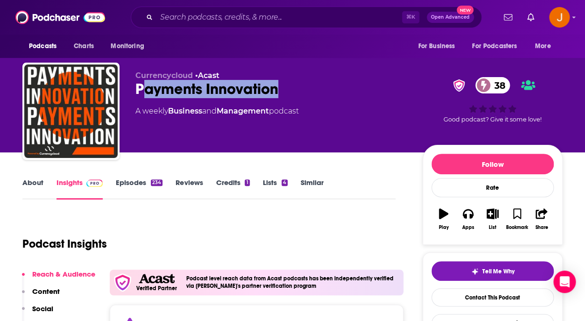
drag, startPoint x: 293, startPoint y: 97, endPoint x: 142, endPoint y: 93, distance: 151.8
click at [142, 93] on div "Payments Innovation 38" at bounding box center [271, 89] width 272 height 18
drag, startPoint x: 134, startPoint y: 91, endPoint x: 237, endPoint y: 118, distance: 106.6
click at [297, 90] on div "Currencycloud • Acast Payments Innovation 38 A weekly Business and Management p…" at bounding box center [292, 113] width 540 height 101
copy h2 "Payments Innovation"
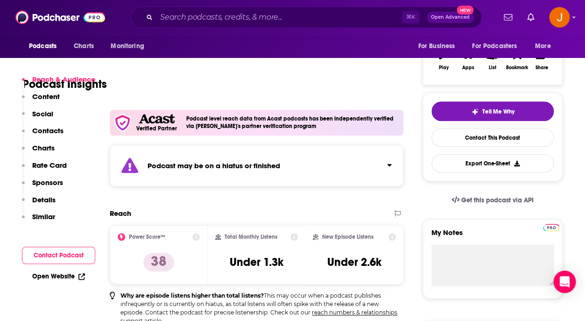
scroll to position [199, 0]
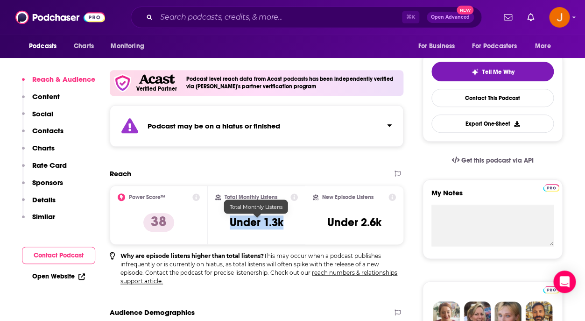
drag, startPoint x: 228, startPoint y: 224, endPoint x: 283, endPoint y: 225, distance: 54.6
click at [283, 225] on div "Total Monthly Listens Under 1.3k" at bounding box center [256, 214] width 83 height 43
copy h3 "Under 1.3k"
click at [42, 130] on p "Contacts" at bounding box center [47, 130] width 31 height 9
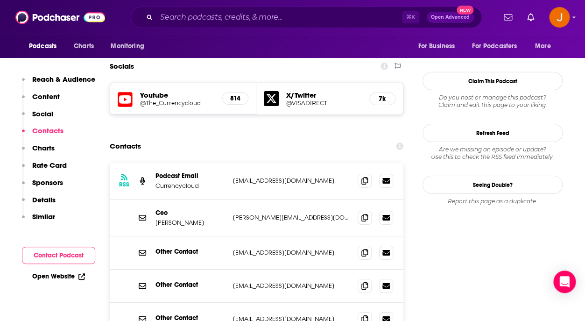
scroll to position [947, 0]
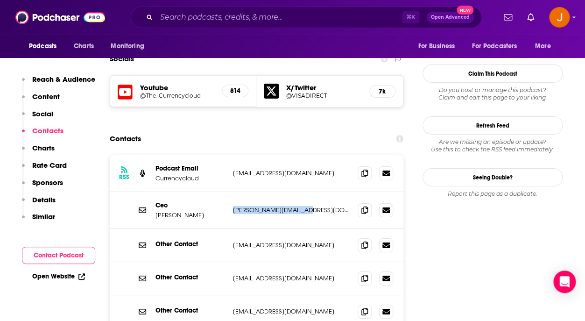
drag, startPoint x: 316, startPoint y: 178, endPoint x: 233, endPoint y: 170, distance: 83.9
click at [233, 192] on div "Ceo Todd Latham todd@currencycloud.com todd@currencycloud.com" at bounding box center [257, 210] width 294 height 37
copy p "todd@currencycloud.com"
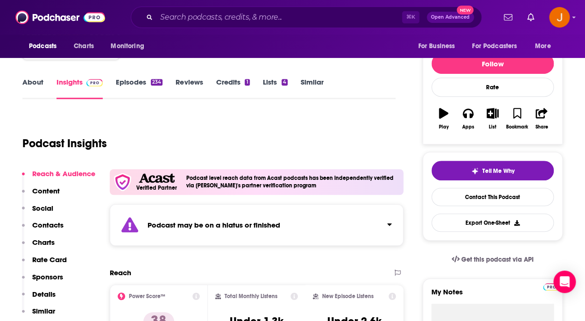
scroll to position [0, 0]
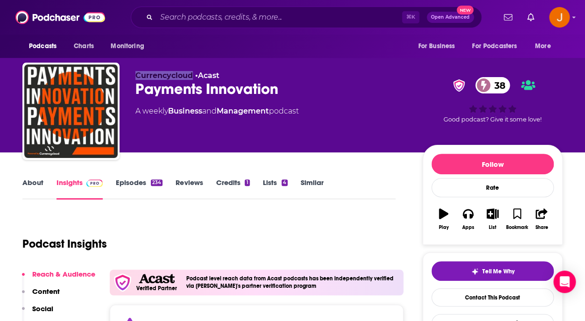
drag, startPoint x: 133, startPoint y: 75, endPoint x: 192, endPoint y: 77, distance: 59.3
click at [192, 77] on div "Currencycloud • Acast Payments Innovation 38 A weekly Business and Management p…" at bounding box center [292, 113] width 540 height 101
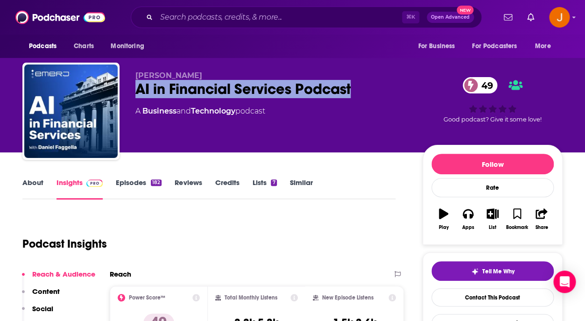
drag, startPoint x: 135, startPoint y: 90, endPoint x: 369, endPoint y: 89, distance: 234.0
click at [369, 89] on div "Daniel Faggella AI in Financial Services Podcast 49 A Business and Technology p…" at bounding box center [292, 113] width 540 height 101
copy h2 "AI in Financial Services Podcast"
drag, startPoint x: 215, startPoint y: 70, endPoint x: 197, endPoint y: 76, distance: 19.4
click at [197, 76] on div "Daniel Faggella AI in Financial Services Podcast 49 A Business and Technology p…" at bounding box center [292, 113] width 540 height 101
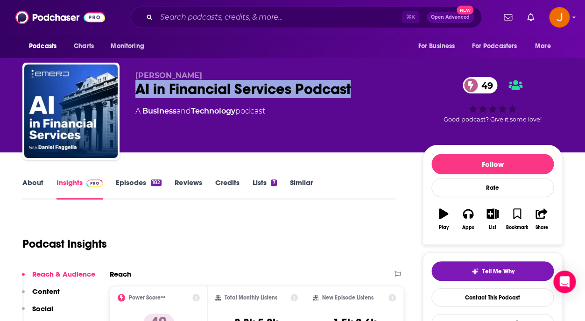
copy span "Daniel Faggella"
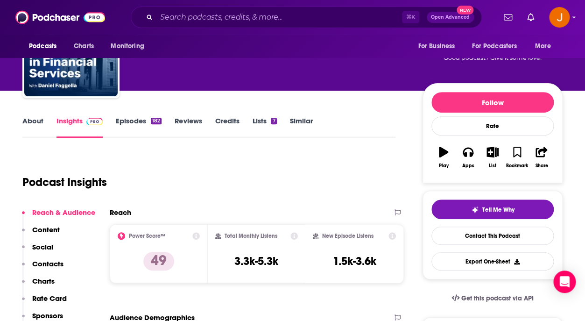
scroll to position [104, 0]
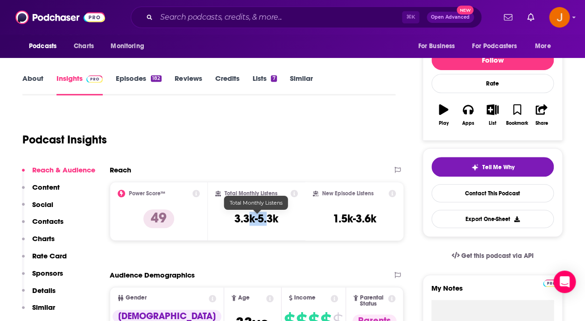
drag, startPoint x: 252, startPoint y: 222, endPoint x: 276, endPoint y: 220, distance: 23.9
click at [276, 220] on h3 "3.3k-5.3k" at bounding box center [256, 219] width 44 height 14
drag, startPoint x: 235, startPoint y: 221, endPoint x: 280, endPoint y: 221, distance: 45.3
click at [280, 221] on div "Total Monthly Listens 3.3k-5.3k" at bounding box center [256, 211] width 83 height 43
copy h2
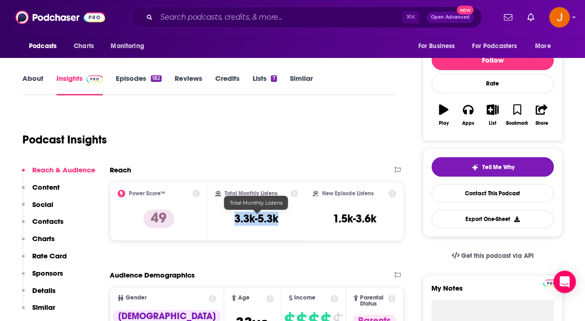
drag, startPoint x: 237, startPoint y: 220, endPoint x: 277, endPoint y: 221, distance: 40.2
click at [278, 221] on h3 "3.3k-5.3k" at bounding box center [256, 219] width 44 height 14
copy h3 "3.3k-5.3k"
click at [51, 221] on p "Contacts" at bounding box center [47, 221] width 31 height 9
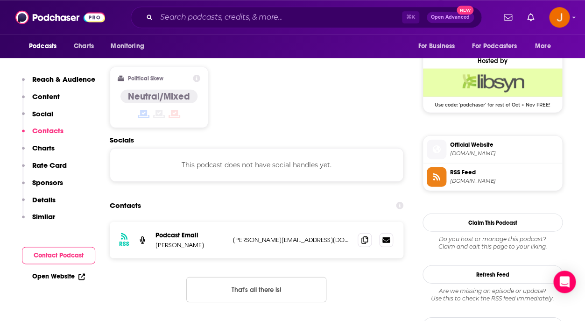
scroll to position [753, 0]
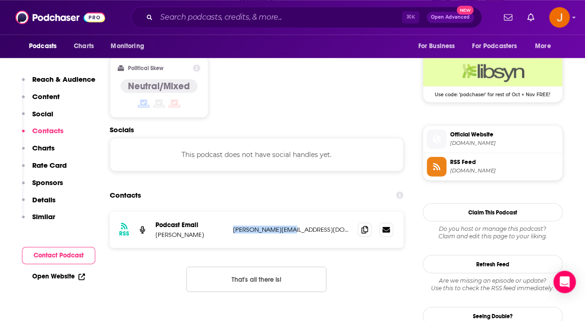
drag, startPoint x: 295, startPoint y: 161, endPoint x: 234, endPoint y: 163, distance: 61.7
click at [233, 225] on p "chronis@emerj.com" at bounding box center [291, 229] width 117 height 8
copy p "chronis@emerj.com"
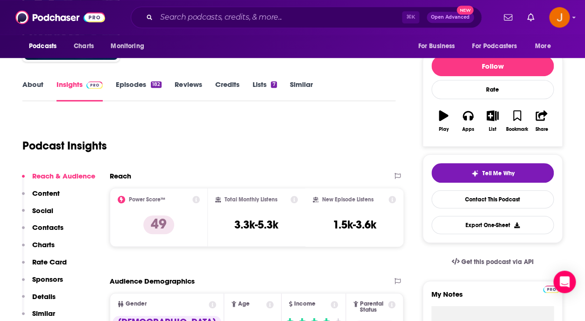
scroll to position [0, 0]
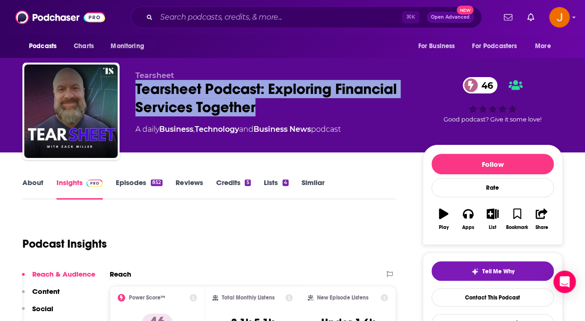
drag, startPoint x: 144, startPoint y: 90, endPoint x: 255, endPoint y: 111, distance: 112.3
click at [255, 111] on div "Tearsheet Tearsheet Podcast: Exploring Financial Services Together 46 A daily B…" at bounding box center [292, 113] width 540 height 101
copy h2 "Tearsheet Podcast: Exploring Financial Services Together"
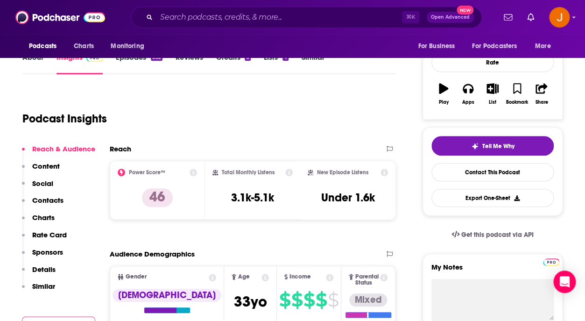
scroll to position [134, 0]
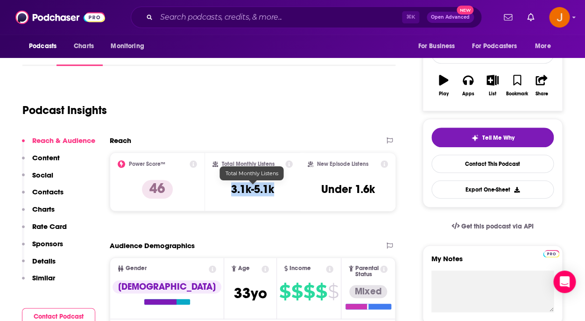
drag, startPoint x: 230, startPoint y: 191, endPoint x: 273, endPoint y: 192, distance: 42.5
click at [273, 192] on div "Total Monthly Listens 3.1k-5.1k" at bounding box center [252, 181] width 80 height 43
copy h3 "3.1k-5.1k"
click at [56, 196] on p "Contacts" at bounding box center [47, 191] width 31 height 9
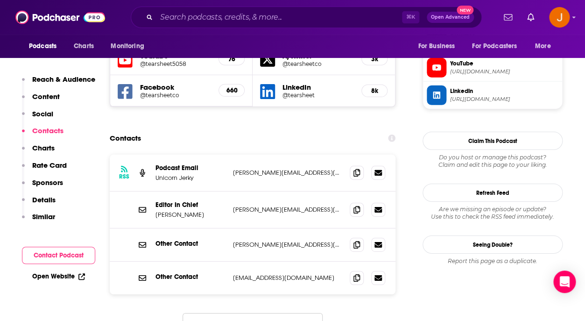
scroll to position [856, 0]
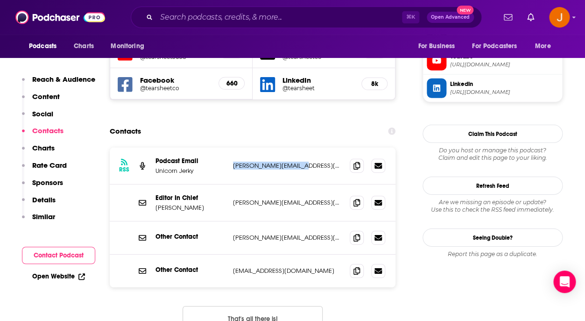
drag, startPoint x: 244, startPoint y: 127, endPoint x: 297, endPoint y: 127, distance: 53.2
click at [297, 148] on div "RSS Podcast Email Unicorn [PERSON_NAME] [PERSON_NAME][EMAIL_ADDRESS][PERSON_NAM…" at bounding box center [253, 166] width 286 height 37
copy p "[PERSON_NAME][EMAIL_ADDRESS][PERSON_NAME][DOMAIN_NAME]"
drag, startPoint x: 231, startPoint y: 163, endPoint x: 307, endPoint y: 163, distance: 76.6
click at [307, 184] on div "Editor In Chief Zack Miller zack@tearsheet.co zack@tearsheet.co" at bounding box center [253, 202] width 286 height 37
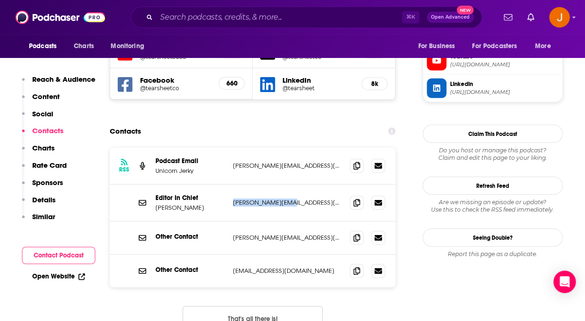
copy p "zack@tearsheet.co"
drag, startPoint x: 156, startPoint y: 169, endPoint x: 186, endPoint y: 171, distance: 30.9
click at [186, 204] on p "Zack Miller" at bounding box center [191, 208] width 70 height 8
copy p "Zack Miller"
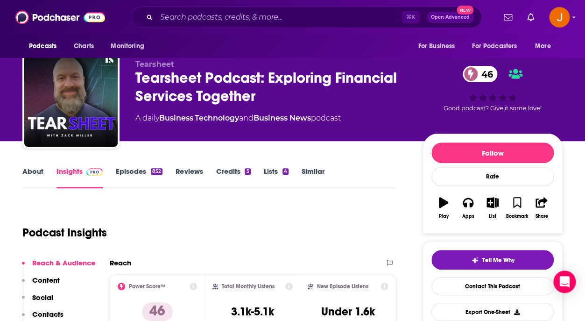
scroll to position [0, 0]
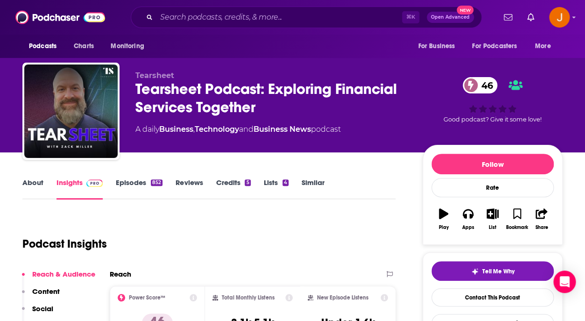
click at [27, 183] on link "About" at bounding box center [32, 188] width 21 height 21
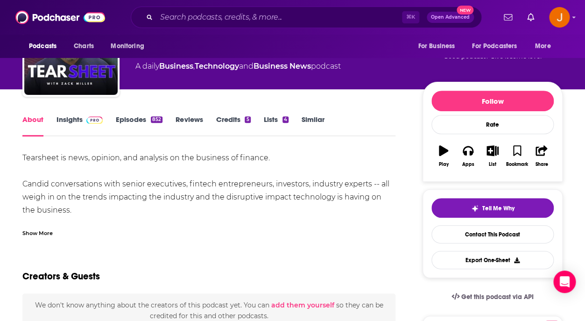
scroll to position [72, 0]
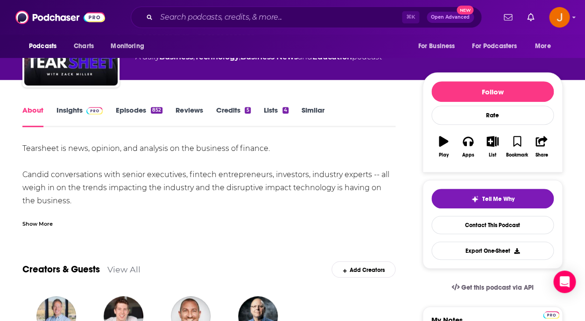
click at [40, 224] on div "Show More" at bounding box center [37, 223] width 30 height 9
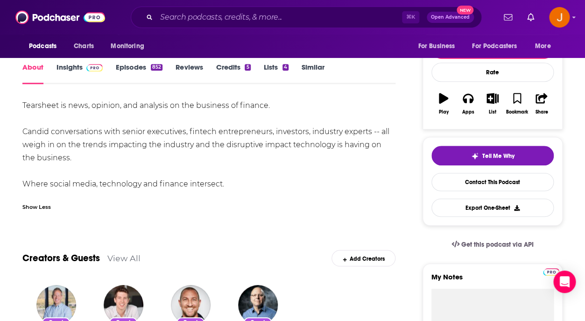
scroll to position [114, 0]
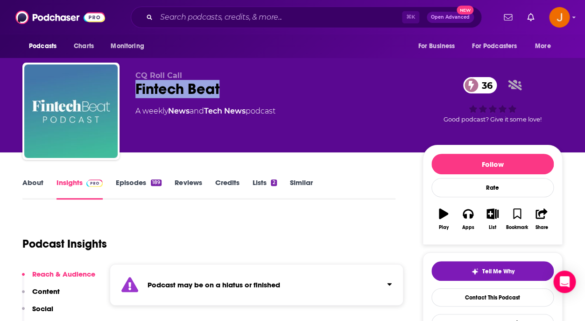
drag, startPoint x: 134, startPoint y: 91, endPoint x: 243, endPoint y: 87, distance: 109.3
click at [241, 89] on div "CQ Roll Call Fintech Beat 36 A weekly News and Tech News podcast 36 Good podcas…" at bounding box center [292, 113] width 540 height 101
copy h2 "Fintech Beat"
click at [131, 184] on link "Episodes 189" at bounding box center [139, 188] width 46 height 21
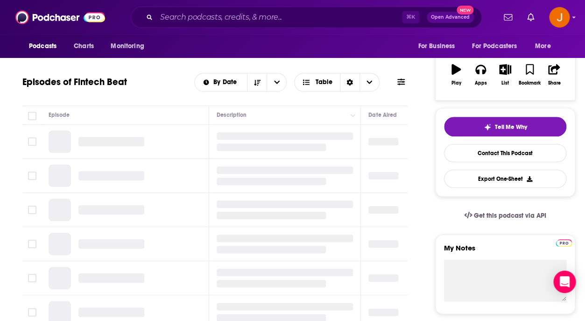
scroll to position [165, 0]
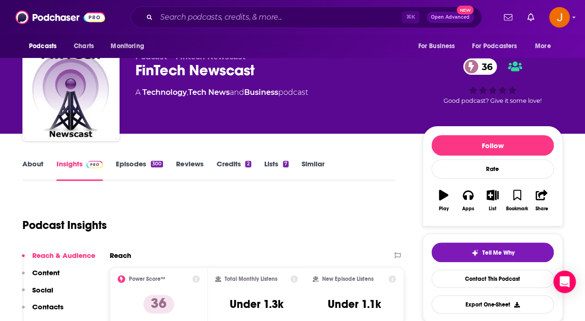
scroll to position [19, 0]
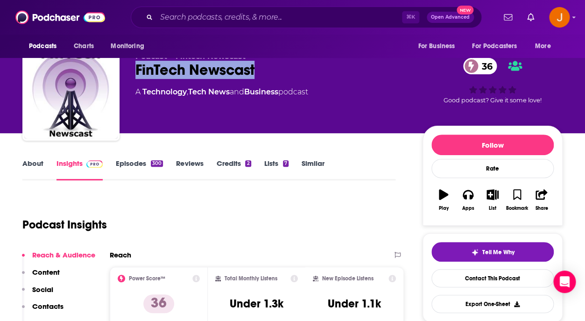
drag, startPoint x: 137, startPoint y: 69, endPoint x: 268, endPoint y: 71, distance: 131.3
click at [268, 71] on div "FinTech Newscast 36" at bounding box center [271, 70] width 272 height 18
copy h2 "FinTech Newscast"
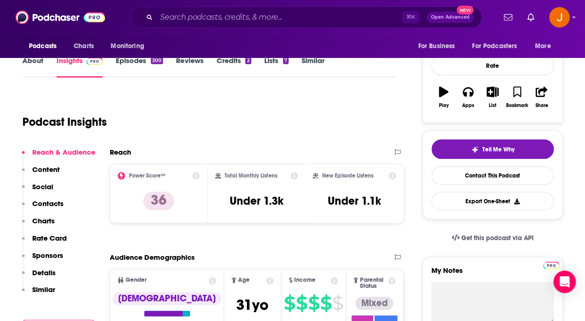
click at [57, 205] on p "Contacts" at bounding box center [47, 203] width 31 height 9
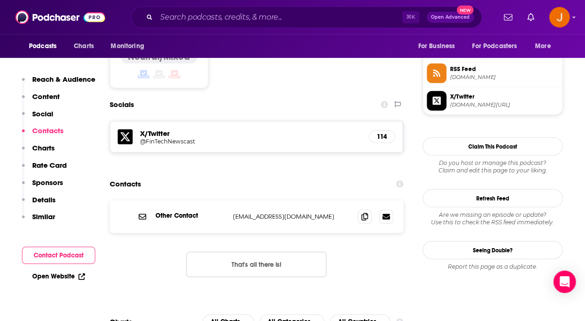
scroll to position [762, 0]
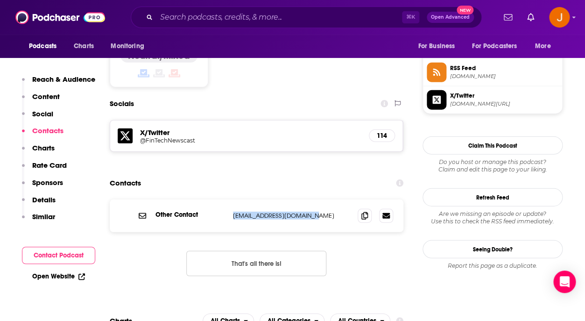
drag, startPoint x: 231, startPoint y: 174, endPoint x: 310, endPoint y: 172, distance: 79.0
click at [310, 199] on div "Other Contact info@fintechnewscast.com info@fintechnewscast.com" at bounding box center [257, 215] width 294 height 33
copy p "info@fintechnewscast.com"
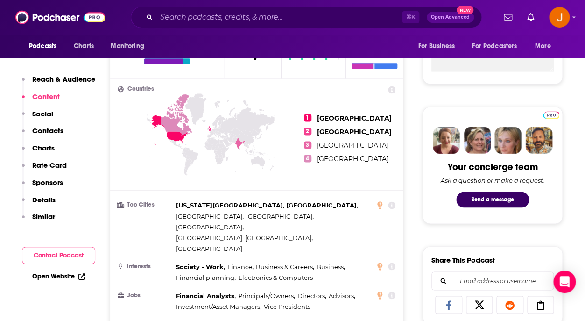
scroll to position [198, 0]
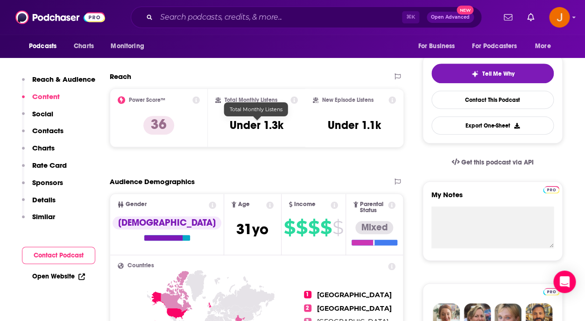
drag, startPoint x: 226, startPoint y: 124, endPoint x: 287, endPoint y: 127, distance: 60.8
click at [287, 127] on div "Total Monthly Listens Under 1.3k" at bounding box center [256, 117] width 83 height 43
drag, startPoint x: 283, startPoint y: 127, endPoint x: 218, endPoint y: 125, distance: 64.5
click at [218, 125] on div "Total Monthly Listens Under 1.3k" at bounding box center [256, 117] width 83 height 43
copy div "Total Monthly Listens"
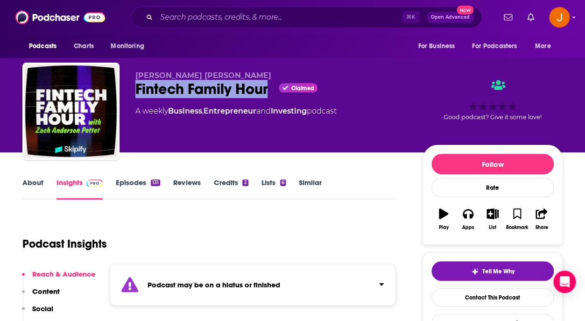
drag, startPoint x: 134, startPoint y: 85, endPoint x: 269, endPoint y: 93, distance: 134.7
click at [269, 93] on div "[PERSON_NAME] [PERSON_NAME] Fintech Family Hour Claimed A weekly Business , Ent…" at bounding box center [292, 113] width 540 height 101
copy h2 "Fintech Family Hour"
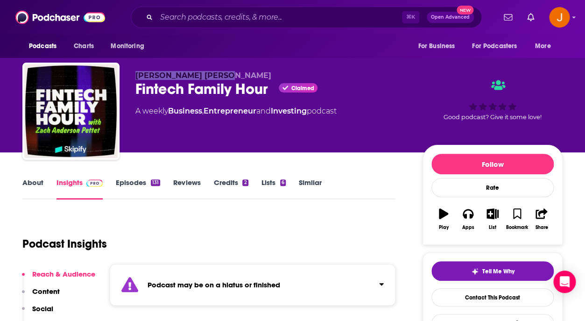
drag, startPoint x: 135, startPoint y: 74, endPoint x: 228, endPoint y: 77, distance: 92.5
click at [228, 77] on p "[PERSON_NAME] [PERSON_NAME]" at bounding box center [271, 75] width 272 height 9
copy span "[PERSON_NAME] [PERSON_NAME]"
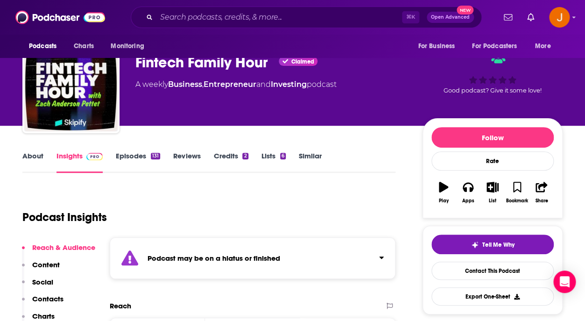
scroll to position [81, 0]
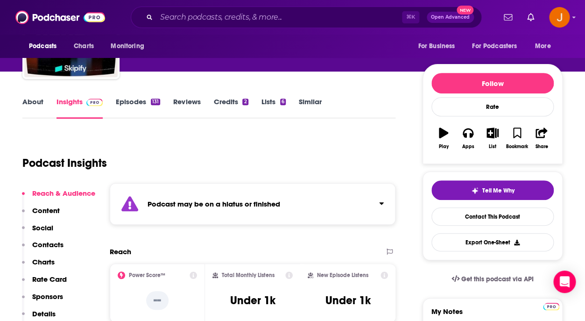
click at [136, 101] on link "Episodes 131" at bounding box center [138, 107] width 44 height 21
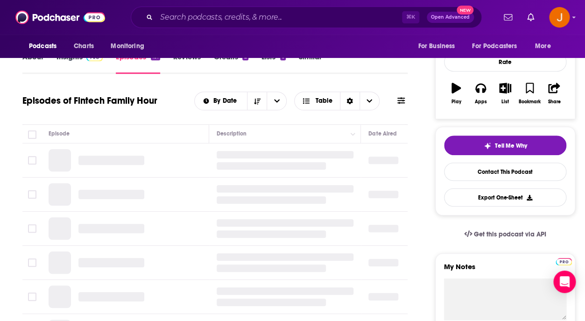
scroll to position [142, 0]
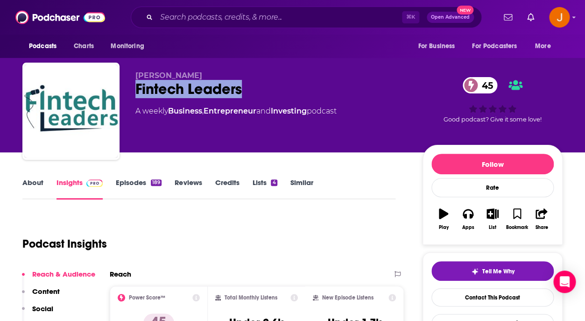
drag, startPoint x: 131, startPoint y: 88, endPoint x: 270, endPoint y: 88, distance: 138.7
click at [268, 88] on div "Miguel Armaza Fintech Leaders 45 A weekly Business , Entrepreneur and Investing…" at bounding box center [292, 113] width 540 height 101
copy h2 "Fintech Leaders"
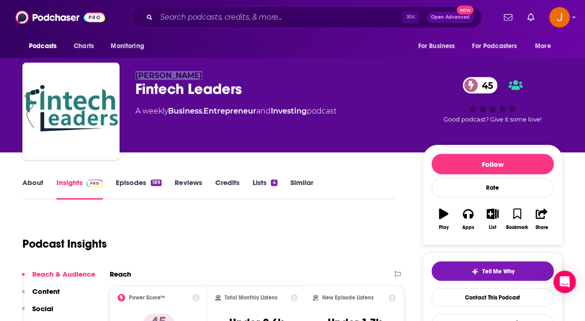
drag, startPoint x: 205, startPoint y: 78, endPoint x: 134, endPoint y: 74, distance: 71.6
click at [134, 74] on div "Miguel Armaza Fintech Leaders 45 A weekly Business , Entrepreneur and Investing…" at bounding box center [292, 113] width 540 height 101
copy span "Miguel Armaza"
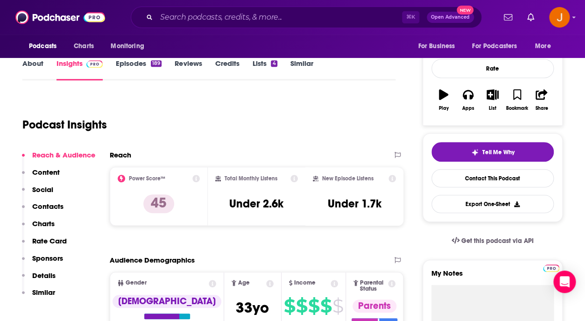
scroll to position [134, 0]
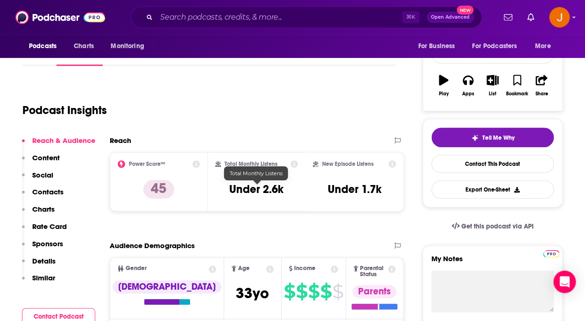
drag, startPoint x: 228, startPoint y: 190, endPoint x: 284, endPoint y: 190, distance: 56.0
click at [284, 190] on div "Total Monthly Listens Under 2.6k" at bounding box center [256, 181] width 83 height 43
copy h2
drag, startPoint x: 297, startPoint y: 195, endPoint x: 284, endPoint y: 193, distance: 12.7
click at [284, 193] on div "Total Monthly Listens Under 2.6k" at bounding box center [256, 181] width 83 height 43
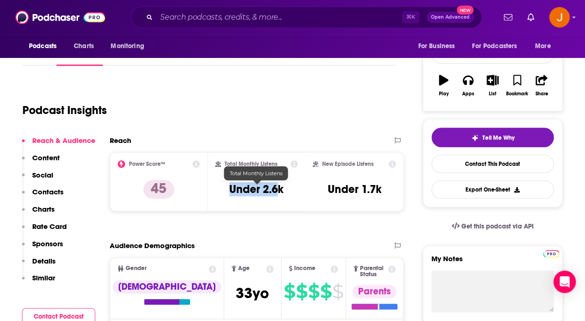
drag, startPoint x: 232, startPoint y: 190, endPoint x: 282, endPoint y: 191, distance: 50.0
click at [282, 191] on h3 "Under 2.6k" at bounding box center [256, 189] width 54 height 14
copy h3 "Under 2.6k"
click at [49, 190] on p "Contacts" at bounding box center [47, 191] width 31 height 9
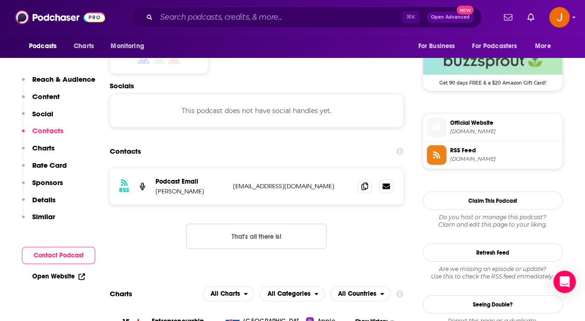
scroll to position [765, 0]
drag, startPoint x: 308, startPoint y: 170, endPoint x: 233, endPoint y: 175, distance: 75.8
click at [233, 182] on p "21LeadersPod@gmail.com" at bounding box center [291, 186] width 117 height 8
copy p "21LeadersPod@gmail.com"
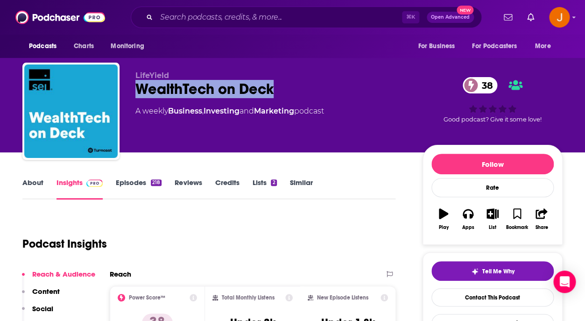
drag, startPoint x: 136, startPoint y: 86, endPoint x: 319, endPoint y: 85, distance: 182.6
click at [319, 86] on div "WealthTech on Deck 38" at bounding box center [271, 89] width 272 height 18
copy h2 "WealthTech on Deck"
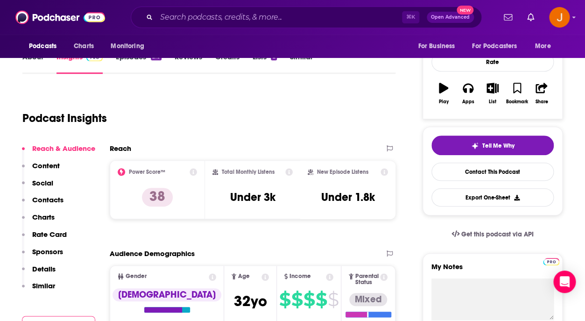
scroll to position [131, 0]
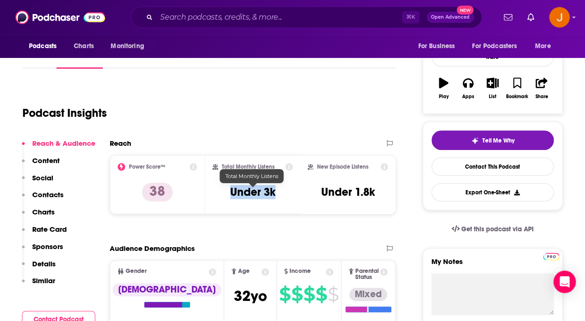
drag, startPoint x: 228, startPoint y: 192, endPoint x: 275, endPoint y: 194, distance: 46.3
click at [275, 194] on div "Total Monthly Listens Under 3k" at bounding box center [252, 184] width 80 height 43
copy h3 "Under 3k"
click at [53, 196] on p "Contacts" at bounding box center [47, 194] width 31 height 9
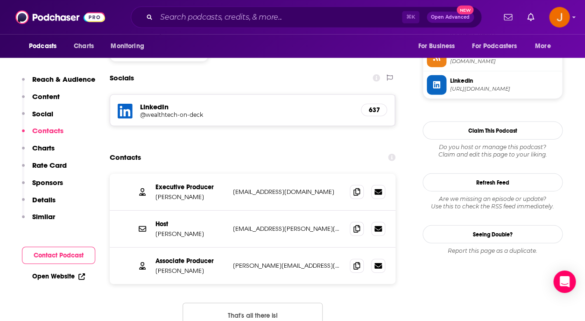
scroll to position [777, 0]
drag, startPoint x: 169, startPoint y: 179, endPoint x: 198, endPoint y: 179, distance: 29.4
click at [198, 192] on p "Matt Nollman" at bounding box center [191, 196] width 70 height 8
copy p "Matt Nollman"
drag, startPoint x: 314, startPoint y: 215, endPoint x: 156, endPoint y: 217, distance: 158.3
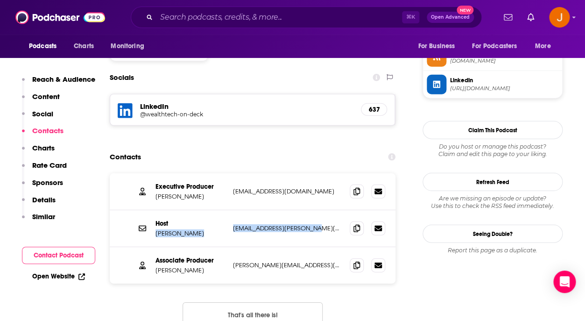
click at [156, 217] on div "Host Jack Sharry jack.sharry@lifeyield.com jack.sharry@lifeyield.com" at bounding box center [253, 228] width 286 height 37
copy div "Jack Sharry jack.sharry@lifeyield.com"
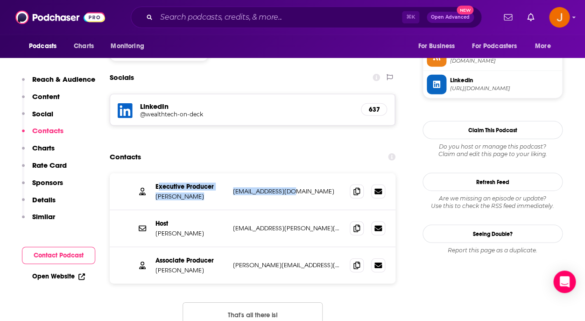
drag, startPoint x: 295, startPoint y: 173, endPoint x: 157, endPoint y: 171, distance: 137.8
click at [233, 187] on p "matt@lifeyield.com" at bounding box center [287, 191] width 109 height 8
drag, startPoint x: 156, startPoint y: 170, endPoint x: 289, endPoint y: 175, distance: 133.7
click at [0, 0] on div "Executive Producer Matt Nollman matt@lifeyield.com matt@lifeyield.com" at bounding box center [0, 0] width 0 height 0
copy div "Executive Producer Matt Nollman matt@lifeyield.com"
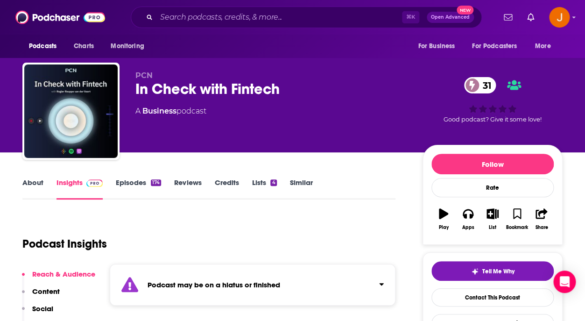
click at [128, 184] on link "Episodes 174" at bounding box center [138, 188] width 45 height 21
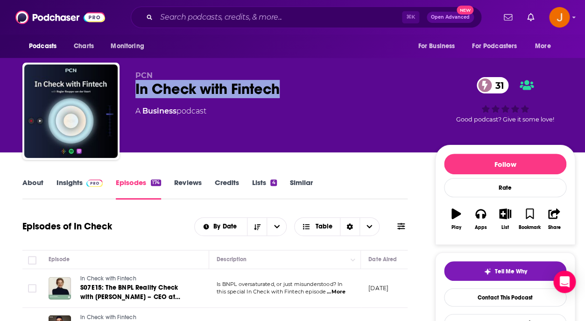
click at [289, 89] on div "PCN In Check with Fintech 31 A Business podcast 31 Good podcast? Give it some l…" at bounding box center [298, 113] width 553 height 101
click at [69, 183] on link "Insights" at bounding box center [80, 188] width 46 height 21
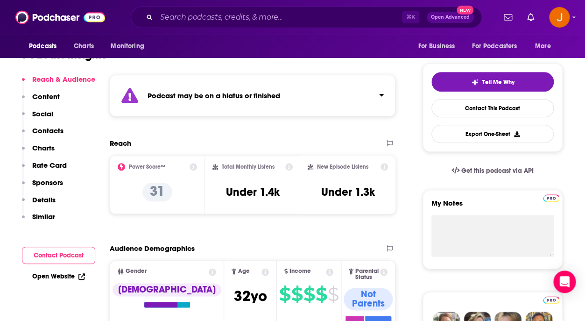
click at [47, 129] on p "Contacts" at bounding box center [47, 130] width 31 height 9
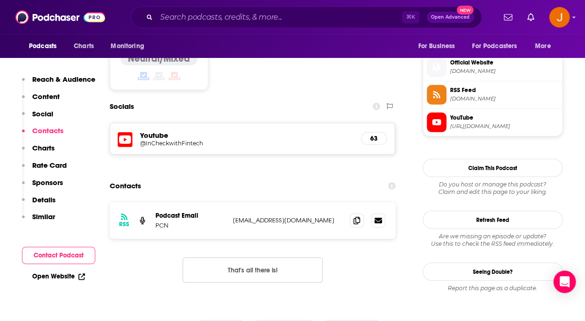
scroll to position [825, 0]
drag, startPoint x: 312, startPoint y: 173, endPoint x: 228, endPoint y: 175, distance: 84.1
click at [233, 216] on p "marketing@teampcn.com" at bounding box center [287, 220] width 109 height 8
copy div "marketing@teampcn.com"
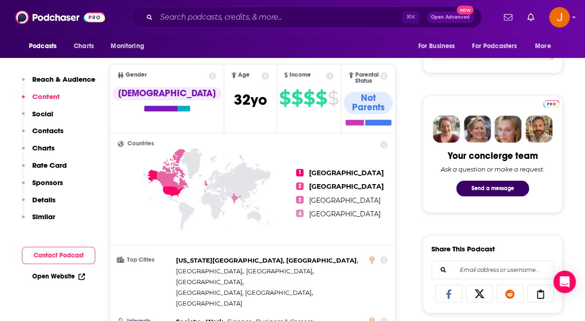
scroll to position [203, 0]
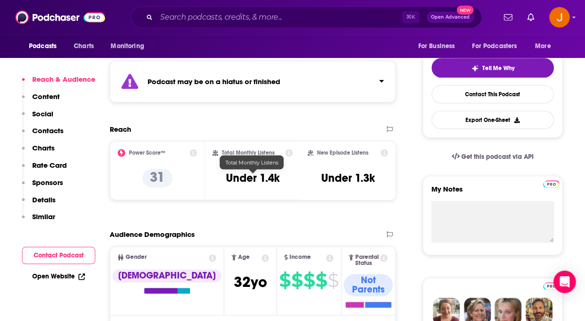
click at [229, 182] on h3 "Under 1.4k" at bounding box center [253, 178] width 54 height 14
drag, startPoint x: 227, startPoint y: 182, endPoint x: 278, endPoint y: 181, distance: 51.4
click at [278, 181] on h3 "Under 1.4k" at bounding box center [253, 178] width 54 height 14
copy h3 "Under 1.4k"
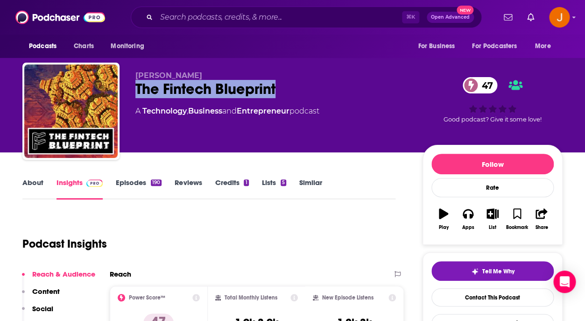
drag, startPoint x: 137, startPoint y: 92, endPoint x: 311, endPoint y: 90, distance: 173.8
click at [311, 90] on div "The Fintech Blueprint 47" at bounding box center [271, 89] width 272 height 18
copy h2 "The Fintech Blueprint"
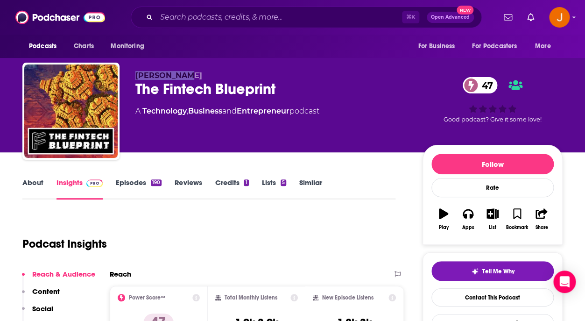
drag, startPoint x: 132, startPoint y: 73, endPoint x: 196, endPoint y: 77, distance: 64.1
click at [196, 77] on div "Lex Sokolin The Fintech Blueprint 47 A Technology , Business and Entrepreneur p…" at bounding box center [292, 113] width 540 height 101
copy span "Lex Sokolin"
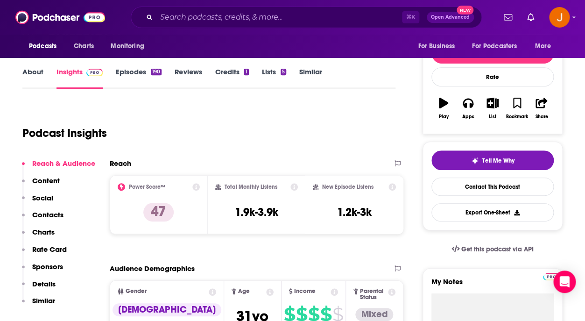
scroll to position [121, 0]
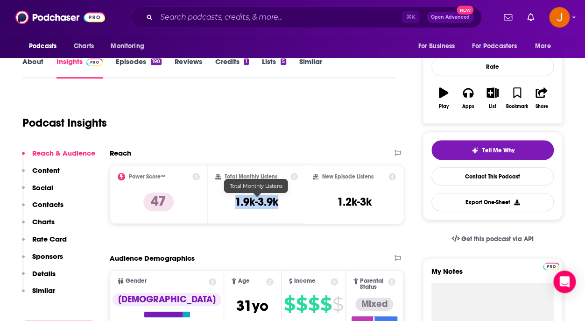
drag, startPoint x: 234, startPoint y: 204, endPoint x: 277, endPoint y: 205, distance: 43.0
click at [277, 205] on div "Total Monthly Listens 1.9k-3.9k" at bounding box center [256, 194] width 83 height 43
copy h3 "1.9k-3.9k"
click at [44, 202] on p "Contacts" at bounding box center [47, 204] width 31 height 9
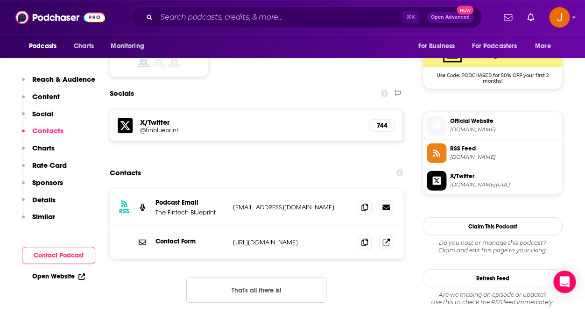
scroll to position [772, 0]
drag, startPoint x: 301, startPoint y: 178, endPoint x: 230, endPoint y: 176, distance: 71.0
click at [233, 203] on p "lex.sokolin@gmail.com" at bounding box center [291, 207] width 117 height 8
copy p "lex.sokolin@gmail.com"
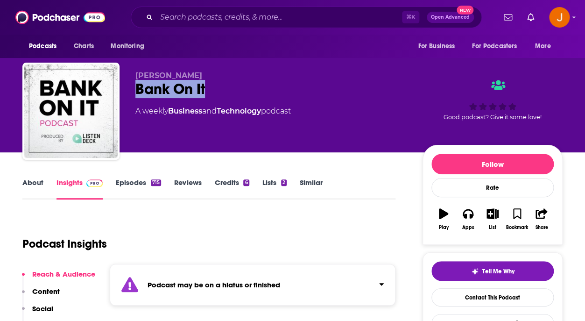
drag, startPoint x: 134, startPoint y: 90, endPoint x: 222, endPoint y: 90, distance: 87.8
click at [222, 90] on div "John Siracusa Bank On It A weekly Business and Technology podcast Good podcast?…" at bounding box center [292, 113] width 540 height 101
copy h2 "Bank On It"
click at [142, 184] on link "Episodes 715" at bounding box center [138, 188] width 45 height 21
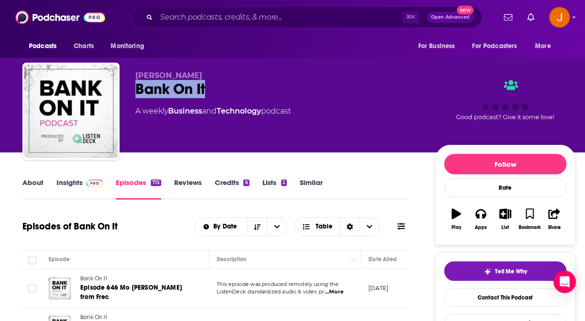
drag, startPoint x: 132, startPoint y: 89, endPoint x: 224, endPoint y: 89, distance: 91.5
click at [223, 89] on div "John Siracusa Bank On It A weekly Business and Technology podcast Good podcast?…" at bounding box center [298, 113] width 553 height 101
copy h2 "Bank On It"
drag, startPoint x: 134, startPoint y: 78, endPoint x: 221, endPoint y: 75, distance: 87.9
click at [221, 75] on div "John Siracusa Bank On It A weekly Business and Technology podcast Good podcast?…" at bounding box center [298, 113] width 553 height 101
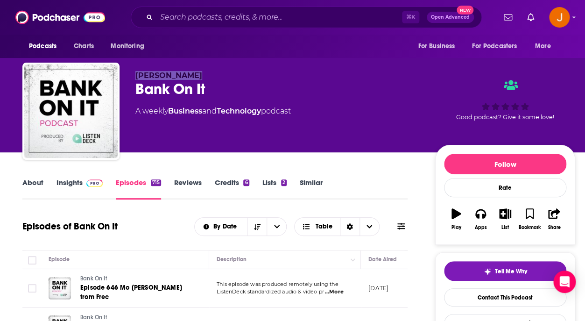
copy span "John Siracusa"
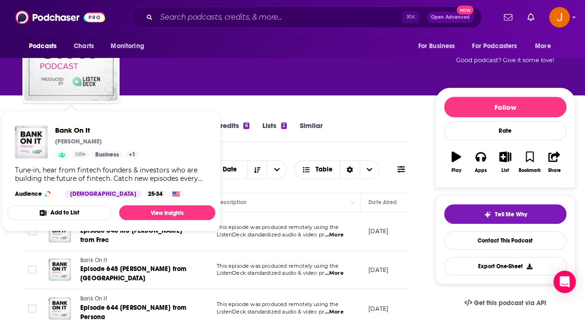
scroll to position [66, 0]
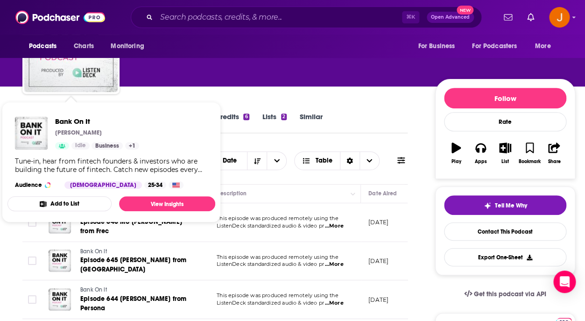
click at [201, 83] on div "John Siracusa Bank On It A weekly Business and Technology podcast Good podcast?…" at bounding box center [355, 47] width 440 height 84
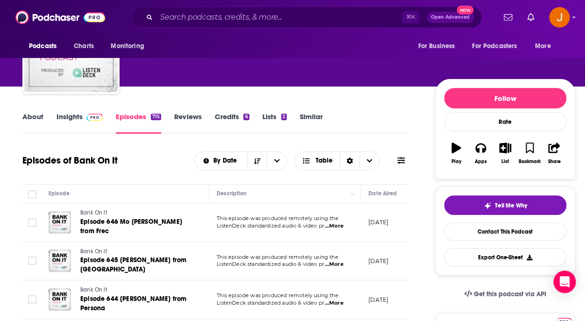
click at [71, 120] on link "Insights" at bounding box center [80, 122] width 46 height 21
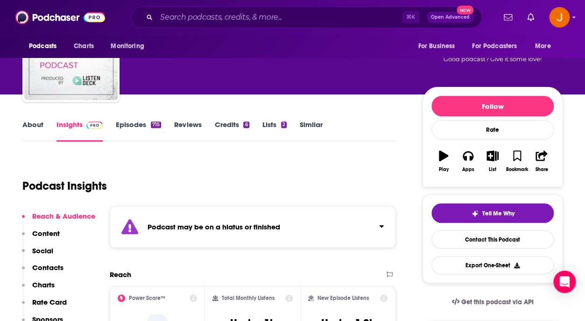
scroll to position [123, 0]
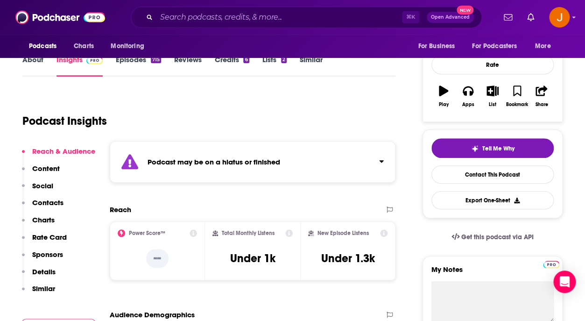
click at [49, 207] on p "Contacts" at bounding box center [47, 202] width 31 height 9
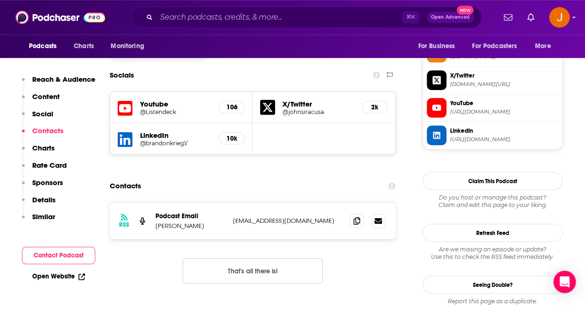
scroll to position [868, 0]
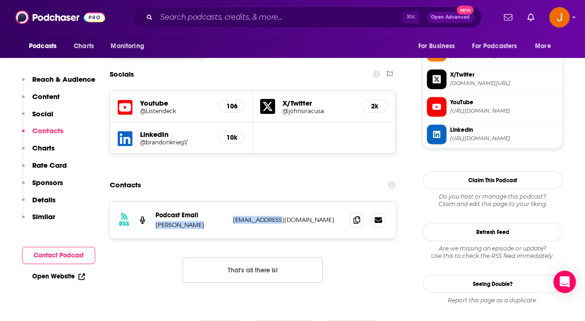
drag, startPoint x: 296, startPoint y: 179, endPoint x: 155, endPoint y: 181, distance: 141.1
click at [155, 202] on div "RSS Podcast Email John Siracusa js@mosaone.com js@mosaone.com" at bounding box center [253, 220] width 286 height 36
copy div "John Siracusa js@mosaone.com"
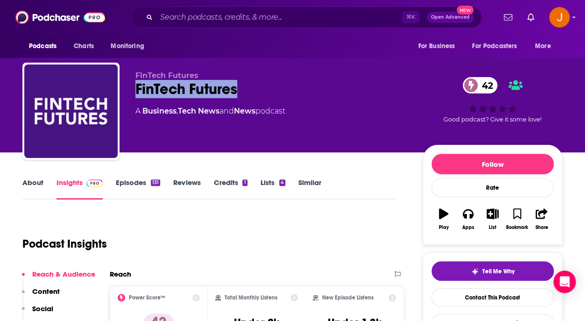
drag, startPoint x: 135, startPoint y: 92, endPoint x: 257, endPoint y: 90, distance: 122.9
click at [257, 90] on div "FinTech Futures FinTech Futures 42 A Business , Tech News and News podcast 42 G…" at bounding box center [292, 113] width 540 height 101
copy h2 "FinTech Futures"
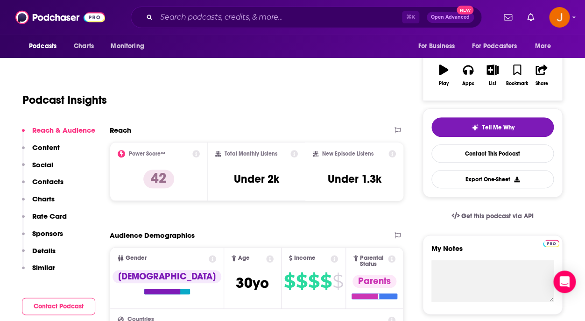
scroll to position [157, 0]
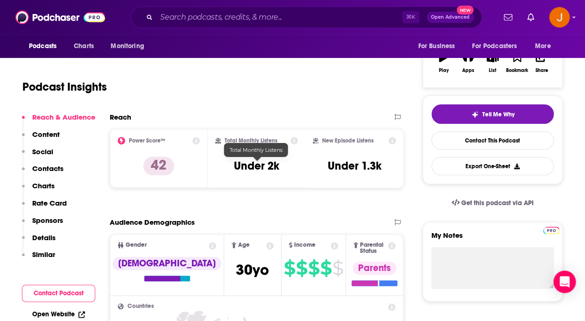
drag, startPoint x: 227, startPoint y: 169, endPoint x: 280, endPoint y: 167, distance: 52.8
click at [280, 167] on div "Total Monthly Listens Under 2k" at bounding box center [256, 158] width 83 height 43
drag, startPoint x: 235, startPoint y: 169, endPoint x: 278, endPoint y: 169, distance: 43.0
click at [278, 169] on h3 "Under 2k" at bounding box center [256, 166] width 45 height 14
copy h3 "Under 2k"
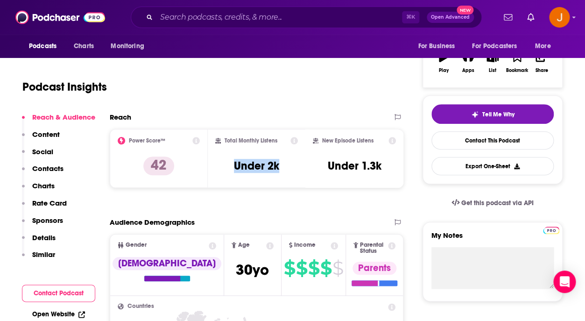
click at [48, 169] on p "Contacts" at bounding box center [47, 168] width 31 height 9
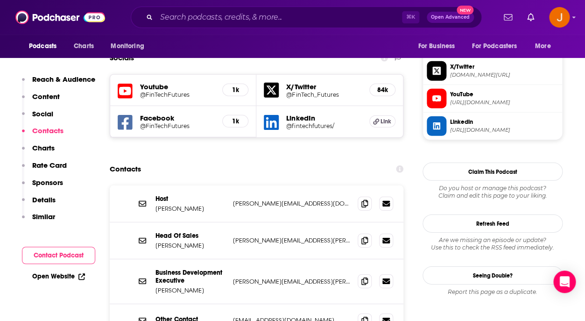
scroll to position [829, 0]
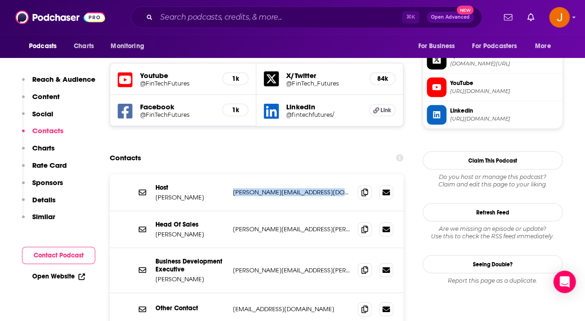
drag, startPoint x: 232, startPoint y: 150, endPoint x: 344, endPoint y: 152, distance: 112.1
click at [344, 174] on div "Host Paul Hindle paul_da_singer_guitarist@hotmail.com paul_da_singer_guitarist@…" at bounding box center [257, 192] width 294 height 37
copy p "paul_da_singer_guitarist@hotmail.com"
drag, startPoint x: 156, startPoint y: 154, endPoint x: 191, endPoint y: 154, distance: 35.0
click at [191, 193] on p "Paul Hindle" at bounding box center [191, 197] width 70 height 8
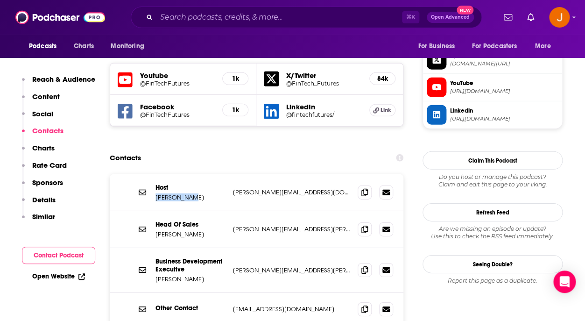
copy p "Paul Hindle"
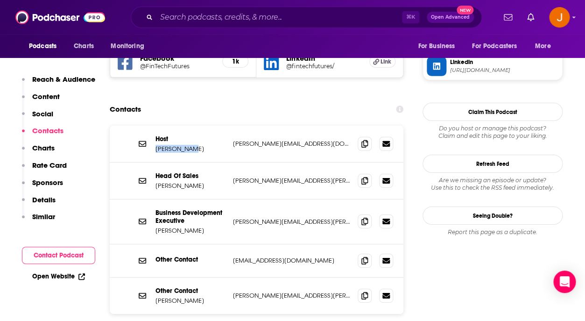
scroll to position [879, 0]
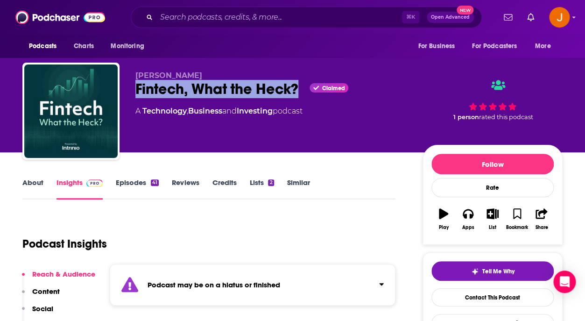
drag, startPoint x: 135, startPoint y: 92, endPoint x: 301, endPoint y: 91, distance: 165.3
click at [301, 91] on div "Fintech, What the Heck? Claimed" at bounding box center [271, 89] width 272 height 18
copy h2 "Fintech, What the Heck?"
drag, startPoint x: 136, startPoint y: 71, endPoint x: 217, endPoint y: 71, distance: 81.3
click at [217, 71] on div "Andrew Carpenter Fintech, What the Heck? Claimed A Technology , Business and In…" at bounding box center [292, 113] width 540 height 101
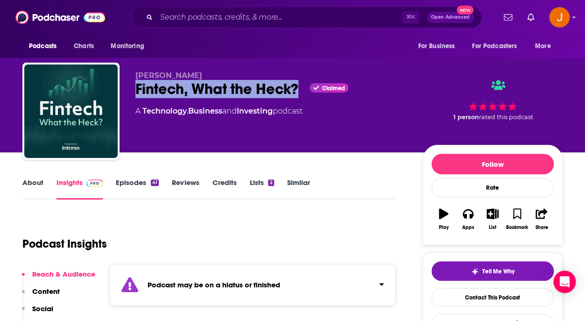
copy span "Andrew Carpenter"
click at [197, 72] on span "Andrew Carpenter" at bounding box center [168, 75] width 67 height 9
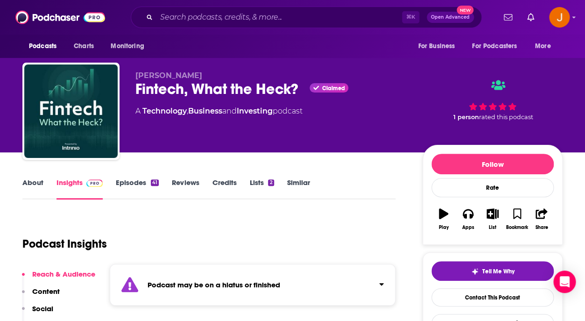
drag, startPoint x: 199, startPoint y: 73, endPoint x: 135, endPoint y: 76, distance: 64.0
click at [135, 76] on p "Andrew Carpenter" at bounding box center [271, 75] width 272 height 9
copy span "Andrew Carpenter"
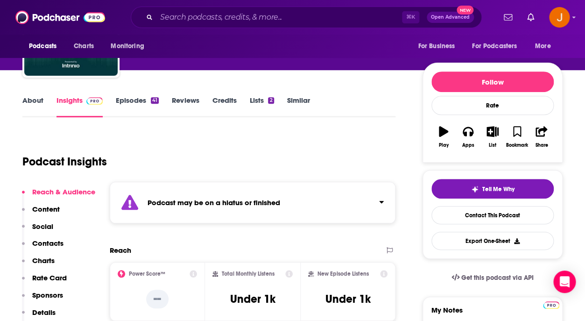
click at [48, 241] on p "Contacts" at bounding box center [47, 243] width 31 height 9
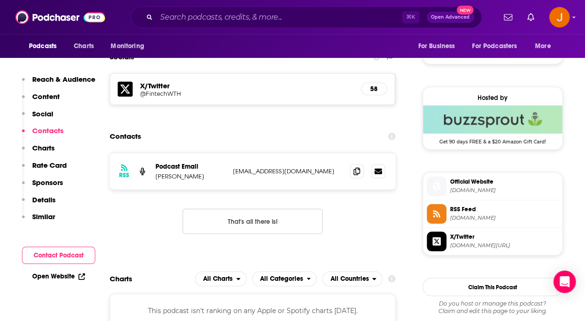
scroll to position [707, 0]
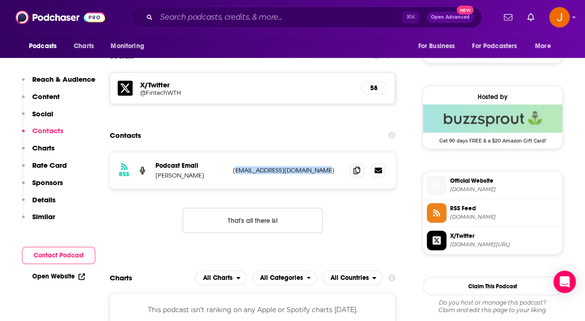
drag, startPoint x: 319, startPoint y: 175, endPoint x: 236, endPoint y: 175, distance: 82.7
click at [236, 174] on p "communications@intrinio.com" at bounding box center [287, 170] width 109 height 8
copy p "ommunications@intrinio.com"
drag, startPoint x: 229, startPoint y: 175, endPoint x: 326, endPoint y: 175, distance: 96.7
click at [326, 175] on div "RSS Podcast Email Andrew Carpenter communications@intrinio.com communications@i…" at bounding box center [253, 170] width 286 height 36
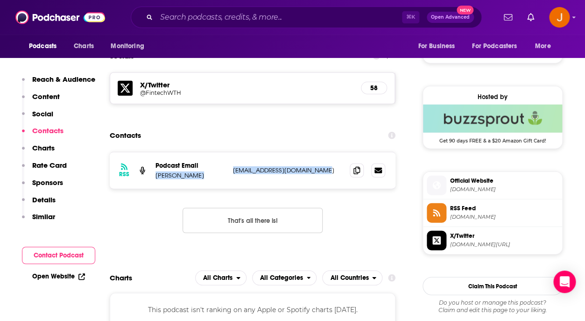
click at [328, 174] on p "communications@intrinio.com" at bounding box center [287, 170] width 109 height 8
drag, startPoint x: 333, startPoint y: 175, endPoint x: 234, endPoint y: 175, distance: 99.0
click at [234, 174] on p "communications@intrinio.com" at bounding box center [287, 170] width 109 height 8
copy p "communications@intrinio.com"
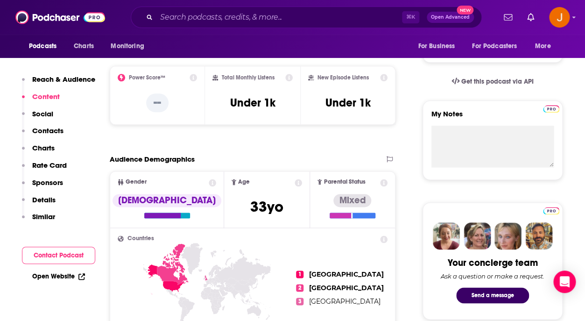
scroll to position [277, 0]
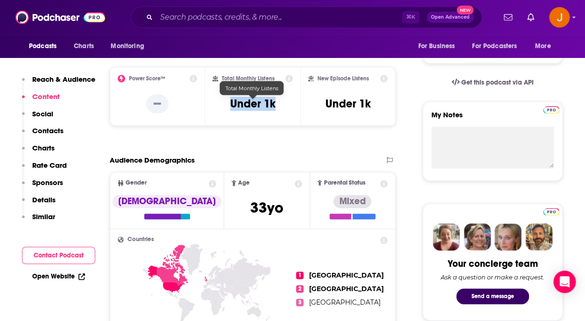
drag, startPoint x: 230, startPoint y: 106, endPoint x: 274, endPoint y: 106, distance: 43.4
click at [274, 106] on div "Total Monthly Listens Under 1k" at bounding box center [252, 96] width 80 height 43
copy h3 "Under 1k"
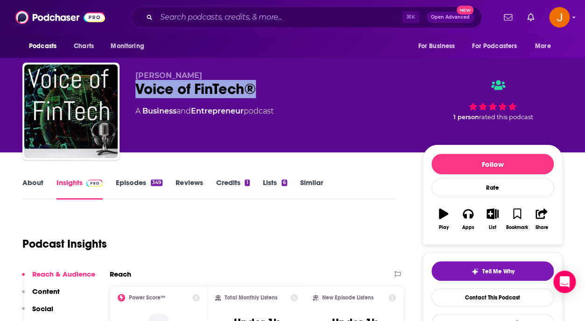
drag, startPoint x: 146, startPoint y: 92, endPoint x: 270, endPoint y: 90, distance: 124.3
click at [270, 90] on div "Voice of FinTech®" at bounding box center [271, 89] width 272 height 18
copy h2 "Voice of FinTech®"
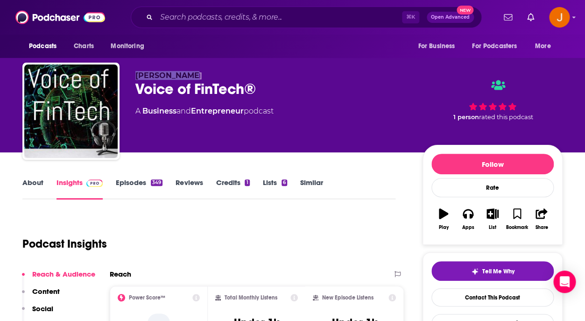
drag, startPoint x: 135, startPoint y: 76, endPoint x: 194, endPoint y: 76, distance: 58.8
click at [194, 76] on div "[PERSON_NAME] Voice of FinTech® A Business and Entrepreneur podcast 1 person ra…" at bounding box center [292, 113] width 540 height 101
copy span "[PERSON_NAME]"
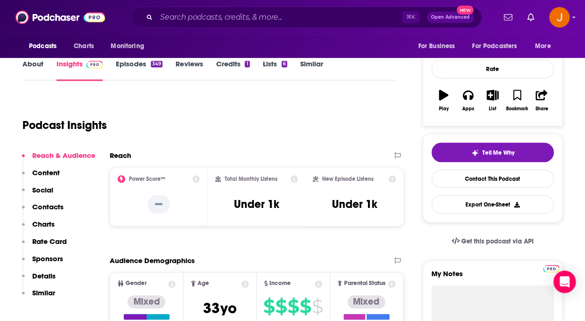
click at [50, 211] on p "Contacts" at bounding box center [47, 206] width 31 height 9
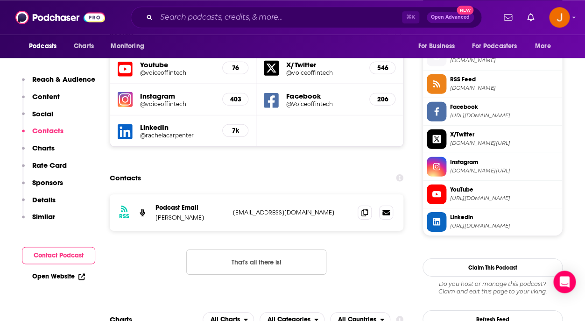
scroll to position [836, 0]
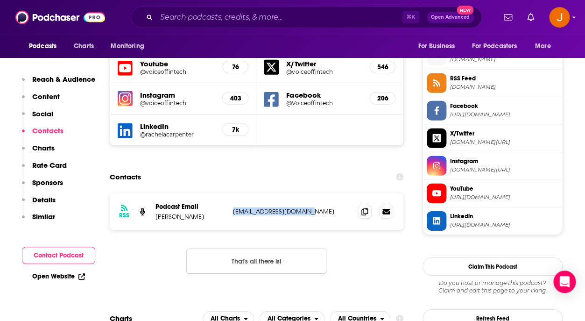
drag, startPoint x: 234, startPoint y: 174, endPoint x: 303, endPoint y: 175, distance: 69.1
click at [303, 193] on div "RSS Podcast Email [PERSON_NAME] [EMAIL_ADDRESS][DOMAIN_NAME] [EMAIL_ADDRESS][DO…" at bounding box center [257, 211] width 294 height 36
copy p "[EMAIL_ADDRESS][DOMAIN_NAME]"
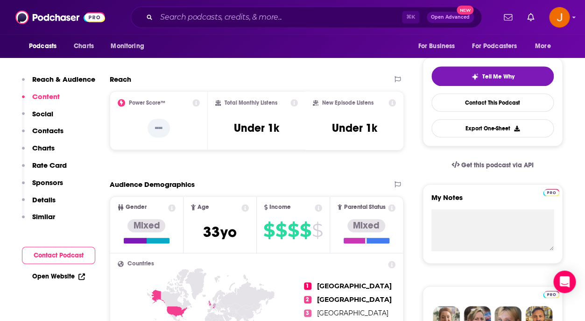
scroll to position [188, 0]
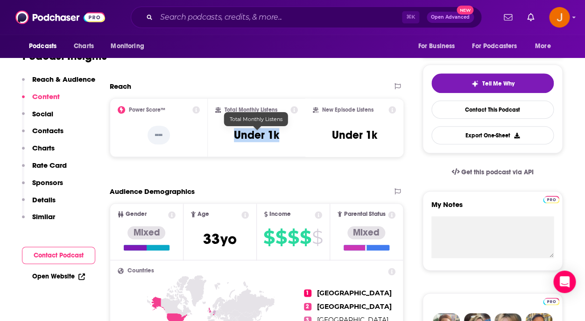
drag, startPoint x: 241, startPoint y: 135, endPoint x: 279, endPoint y: 137, distance: 38.4
click at [279, 137] on div "Total Monthly Listens Under 1k" at bounding box center [256, 127] width 83 height 43
copy h3 "Under 1k"
